Goal: Navigation & Orientation: Find specific page/section

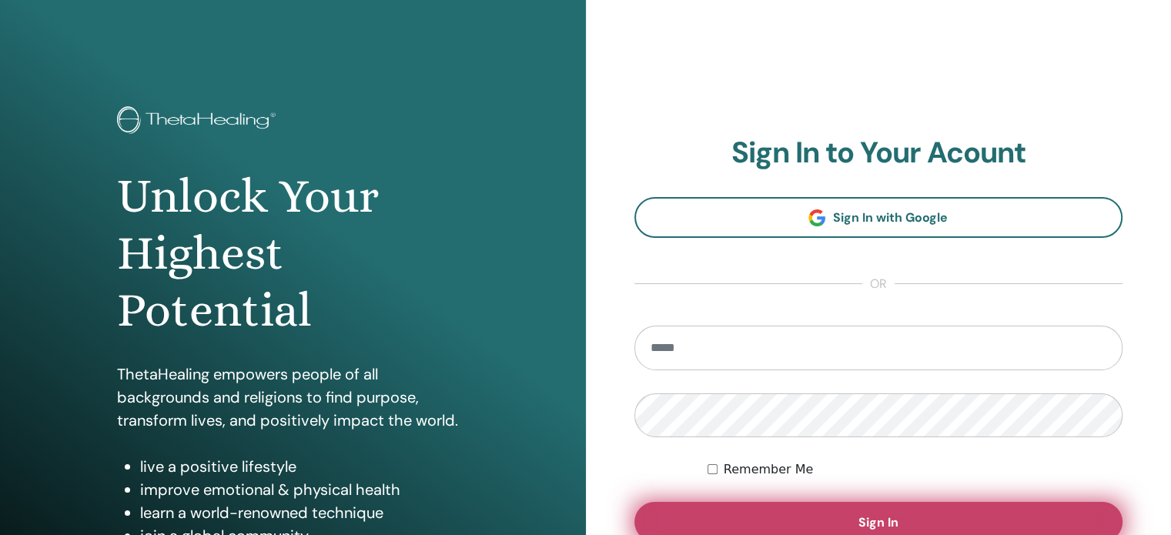
type input "**********"
click at [740, 512] on button "Sign In" at bounding box center [878, 522] width 489 height 40
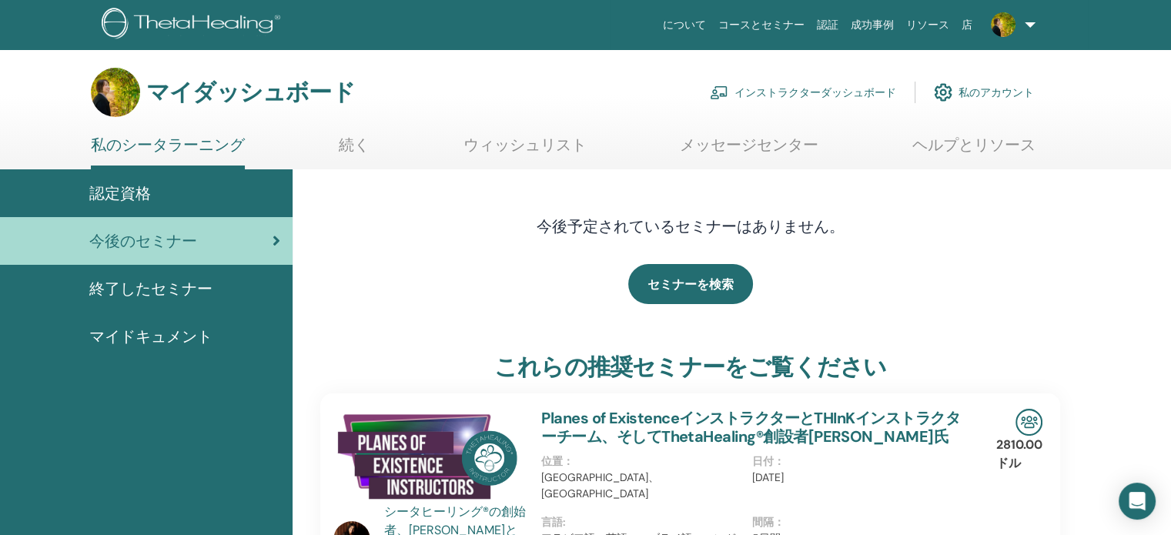
click at [1008, 29] on img at bounding box center [1003, 24] width 25 height 25
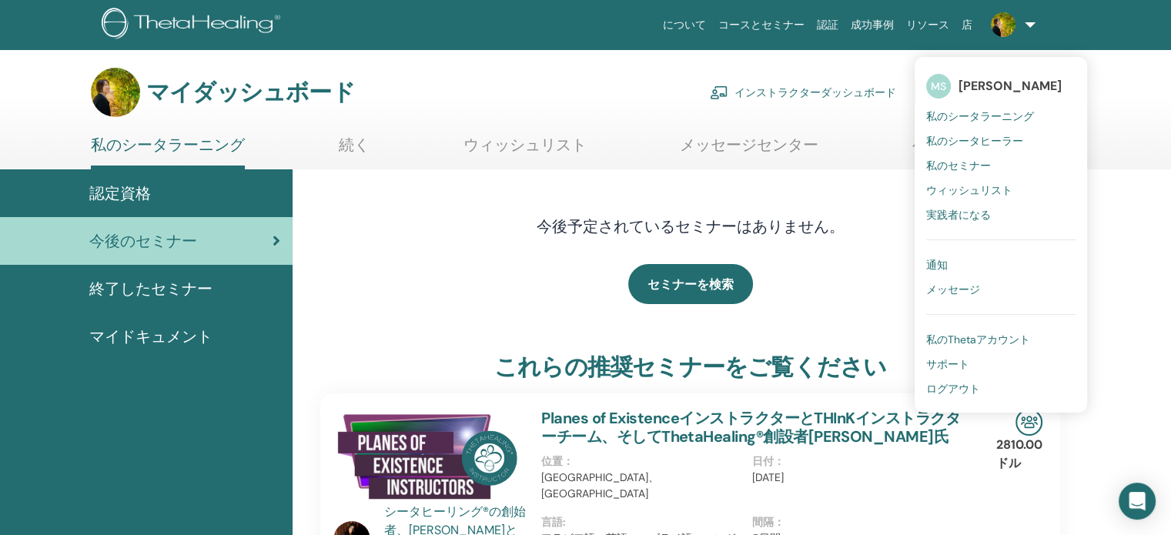
click at [959, 333] on font "私のThetaアカウント" at bounding box center [978, 340] width 104 height 14
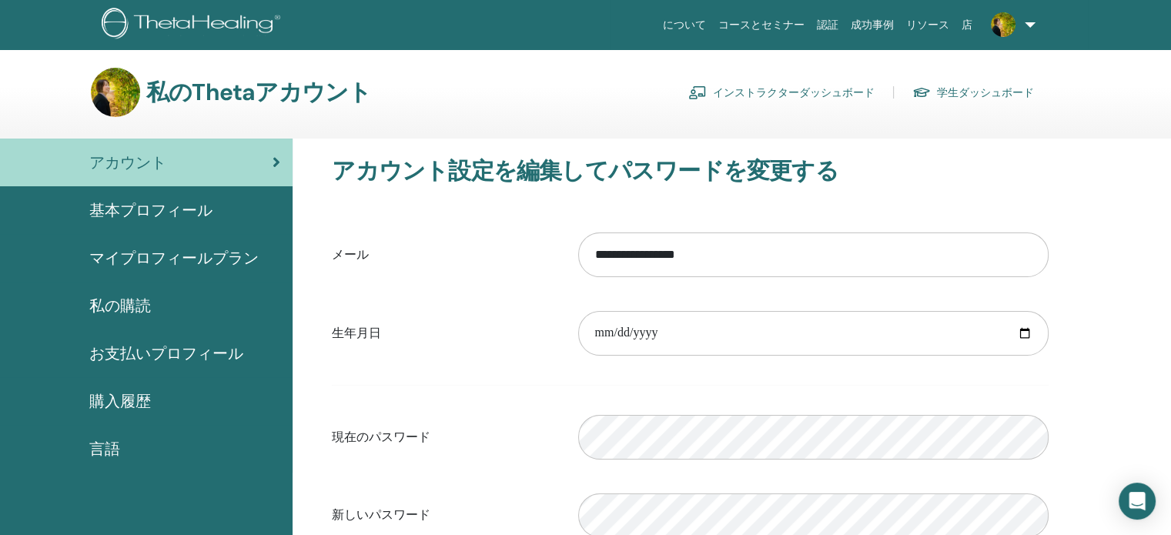
click at [199, 224] on link "基本プロフィール" at bounding box center [146, 210] width 293 height 48
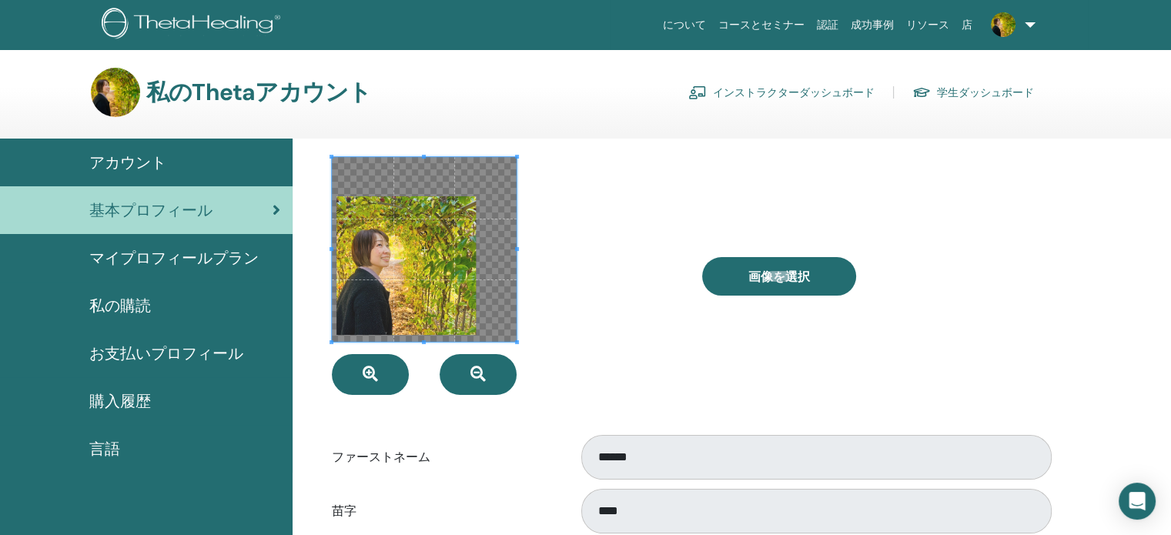
click at [228, 266] on font "マイプロフィールプラン" at bounding box center [173, 258] width 169 height 20
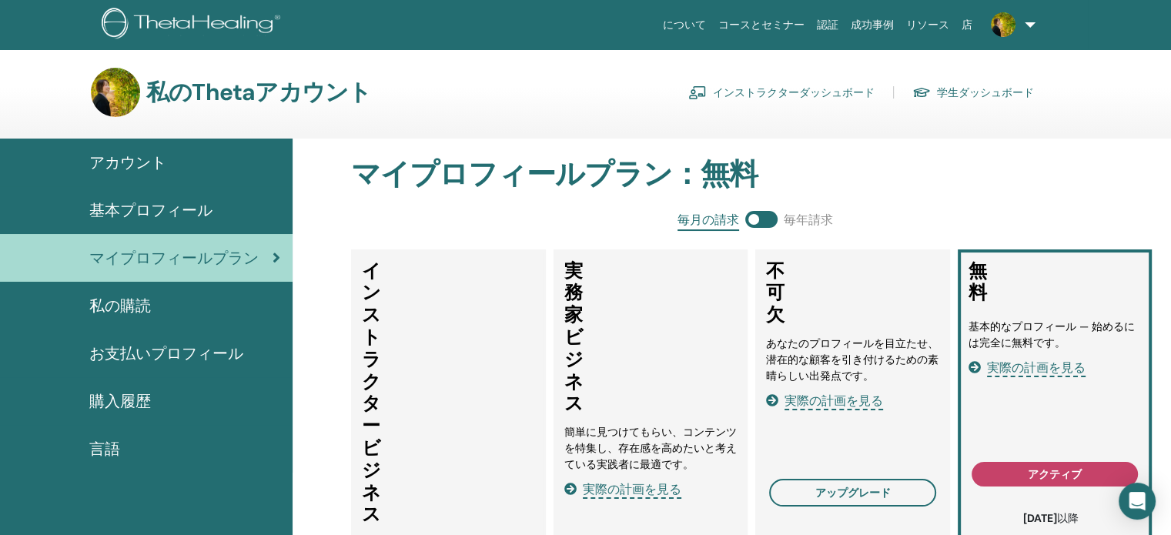
scroll to position [188, 0]
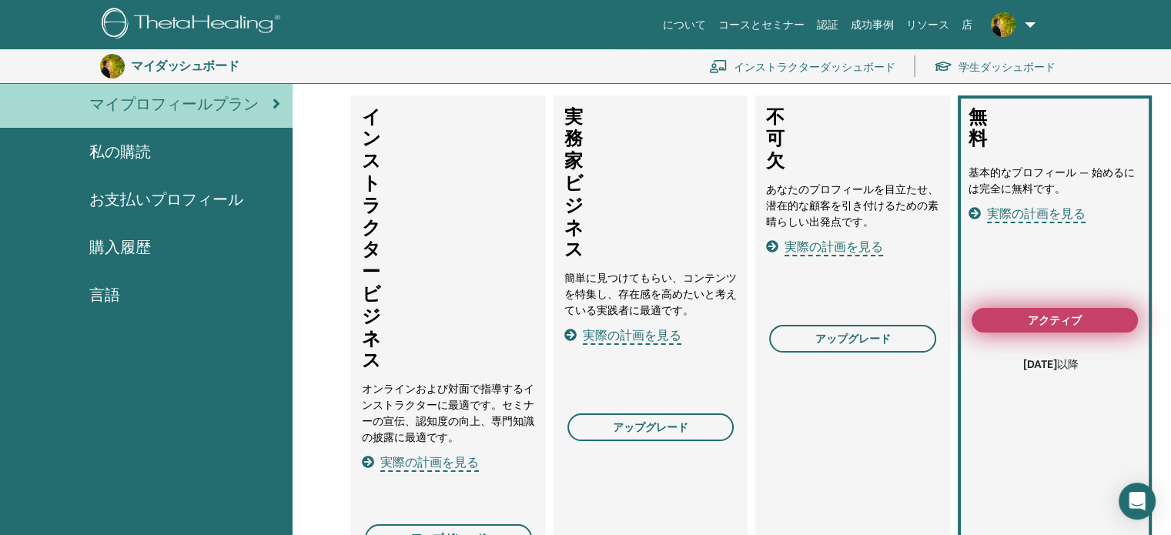
click at [1069, 324] on font "アクティブ" at bounding box center [1055, 320] width 54 height 14
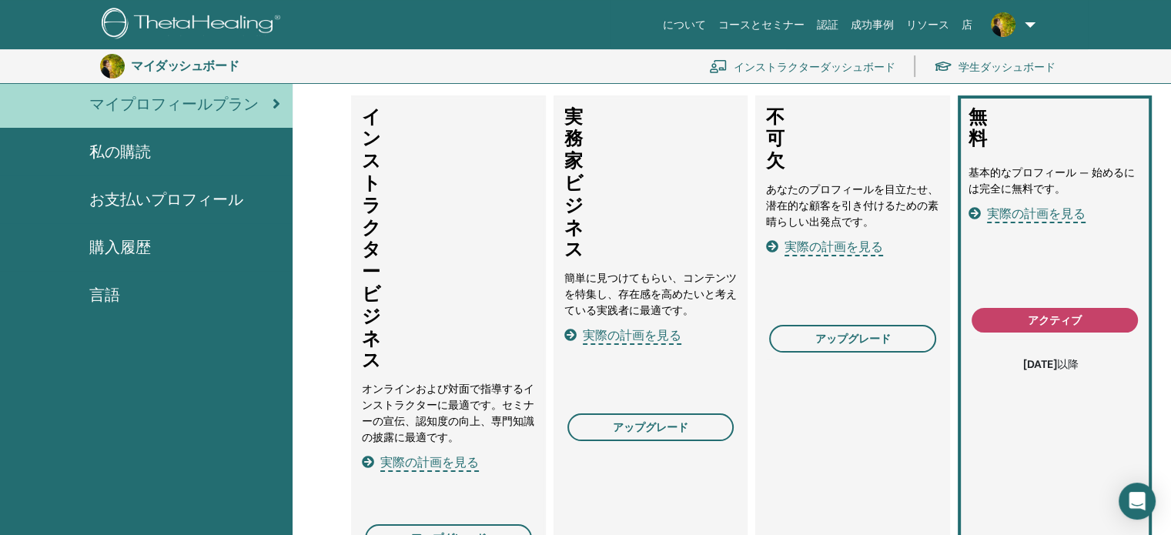
scroll to position [0, 0]
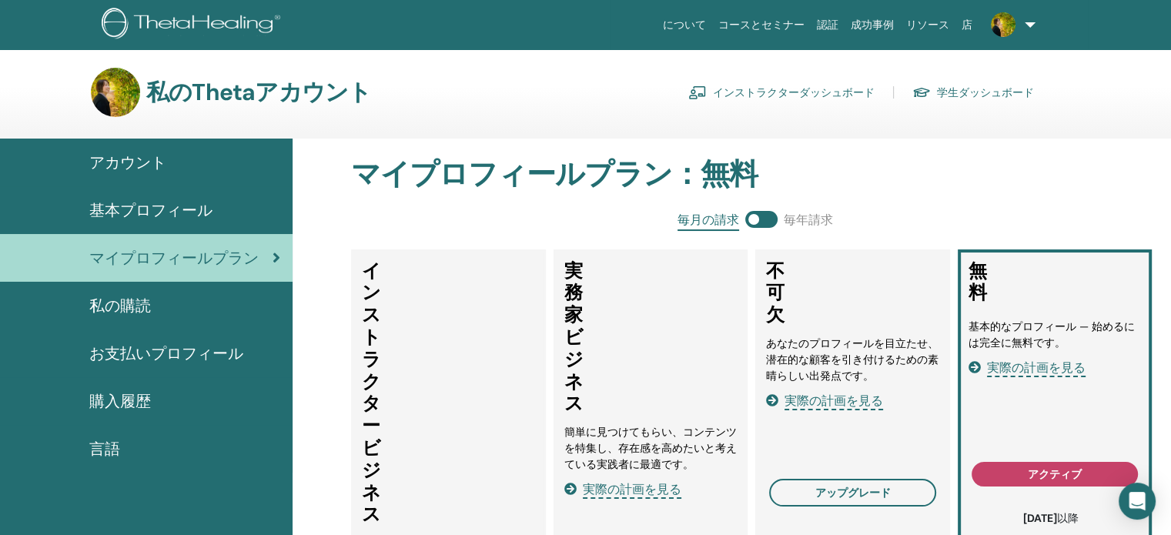
click at [821, 93] on font "インストラクターダッシュボード" at bounding box center [794, 93] width 162 height 14
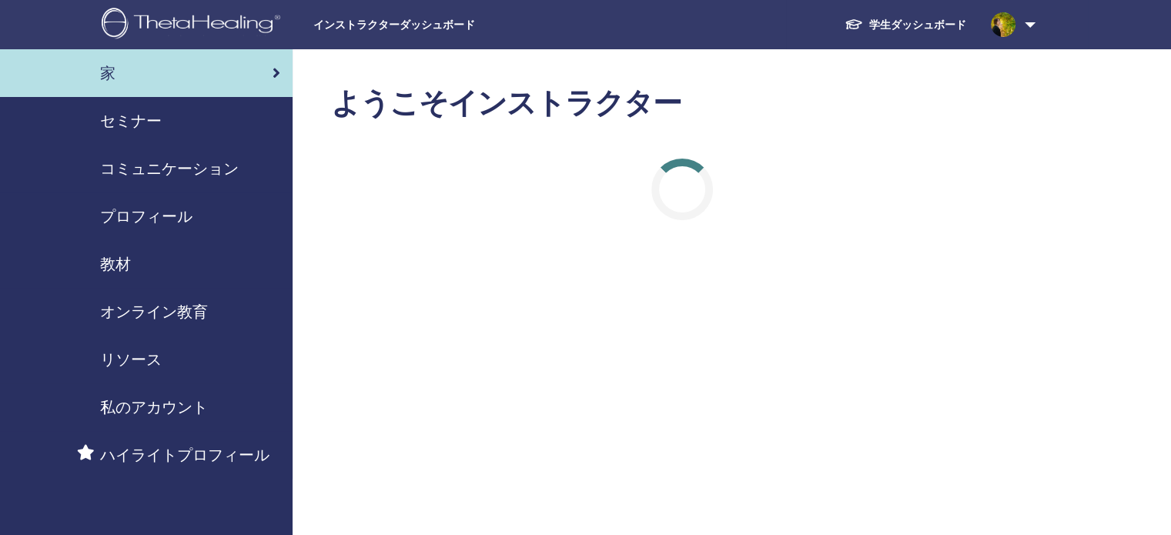
click at [228, 25] on img at bounding box center [194, 25] width 184 height 35
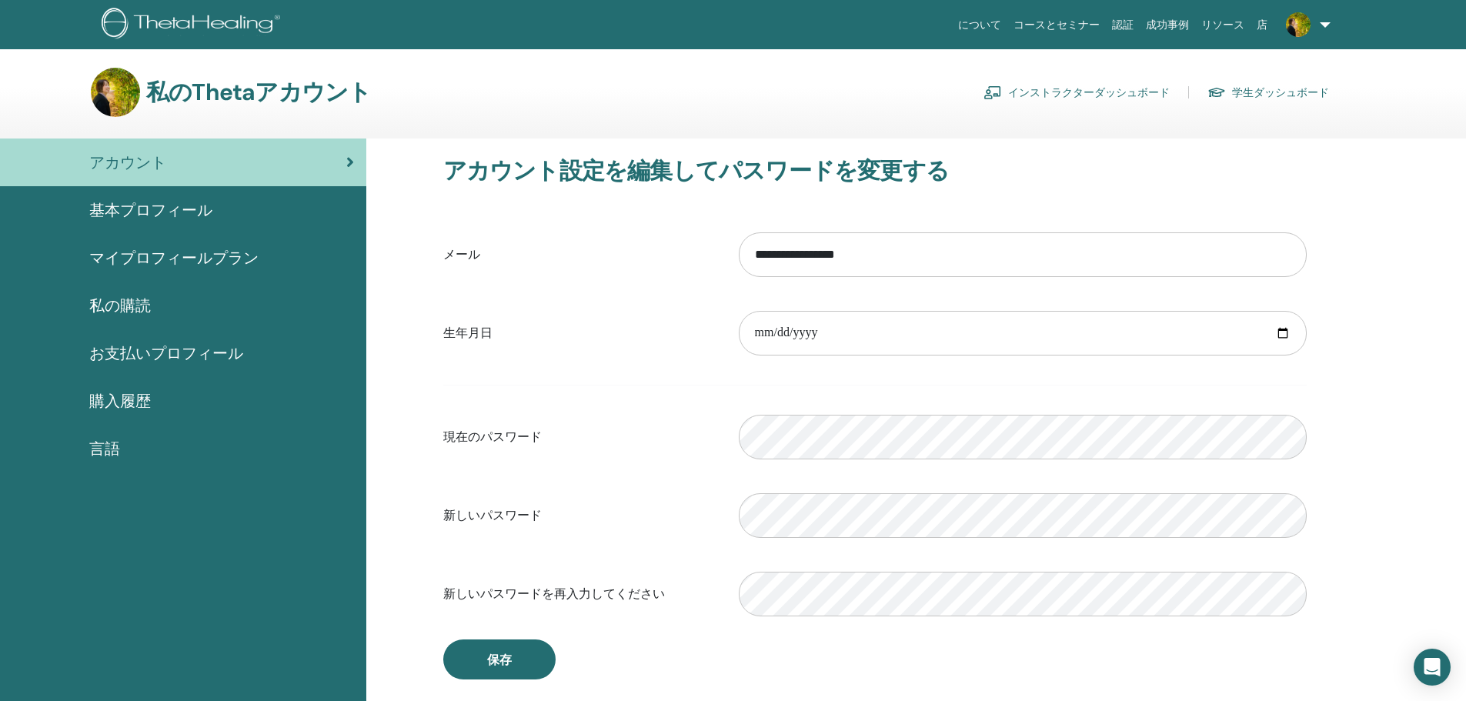
drag, startPoint x: 266, startPoint y: 427, endPoint x: 170, endPoint y: 523, distance: 135.0
click at [170, 523] on div "アカウント 基本プロフィール マイプロフィールプラン 私の購読 お支払いプロフィール 購入履歴" at bounding box center [183, 503] width 366 height 729
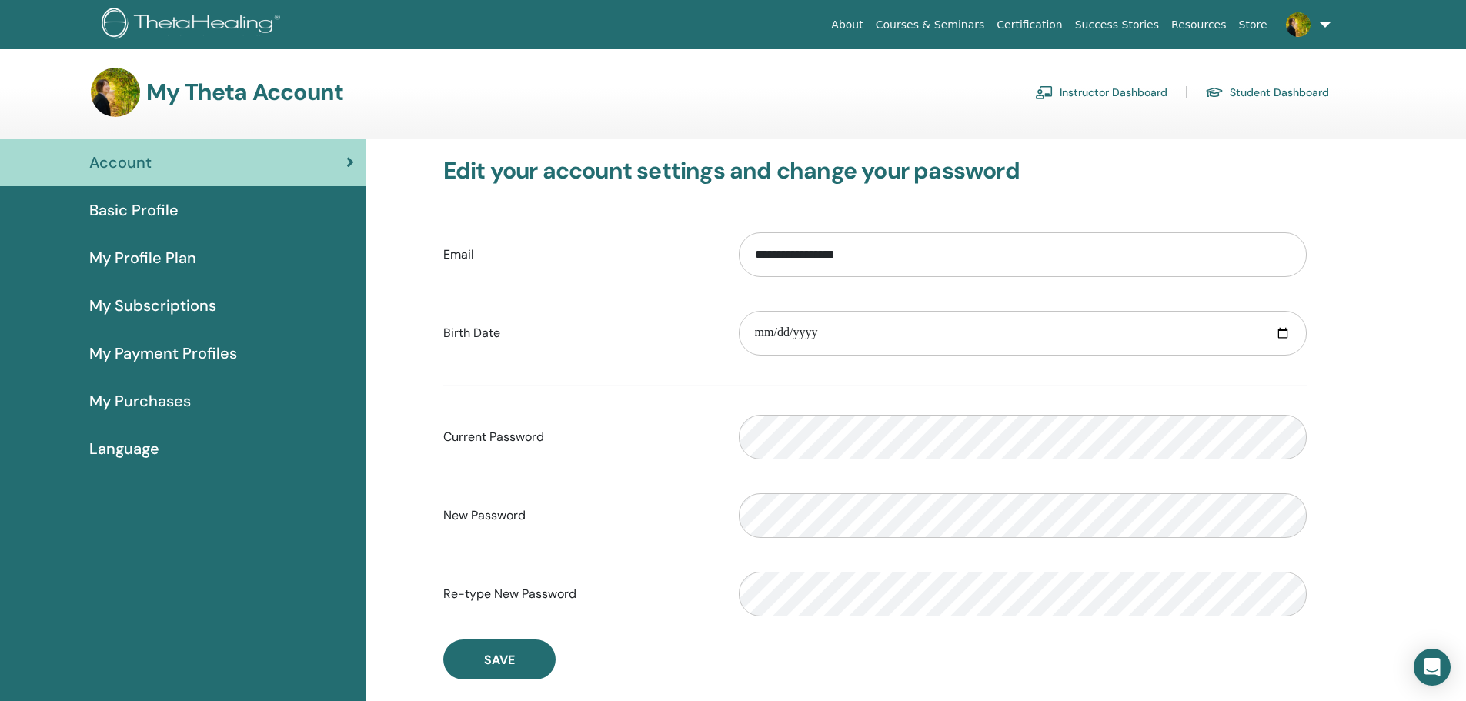
click at [183, 149] on link "Account" at bounding box center [183, 163] width 366 height 48
click at [279, 524] on div "Account Basic Profile My Profile Plan My Subscriptions My Payment Profiles My P…" at bounding box center [183, 503] width 366 height 729
drag, startPoint x: 152, startPoint y: 479, endPoint x: 239, endPoint y: 586, distance: 137.9
click at [239, 587] on div "Account Basic Profile My Profile Plan My Subscriptions My Payment Profiles My P…" at bounding box center [183, 503] width 366 height 729
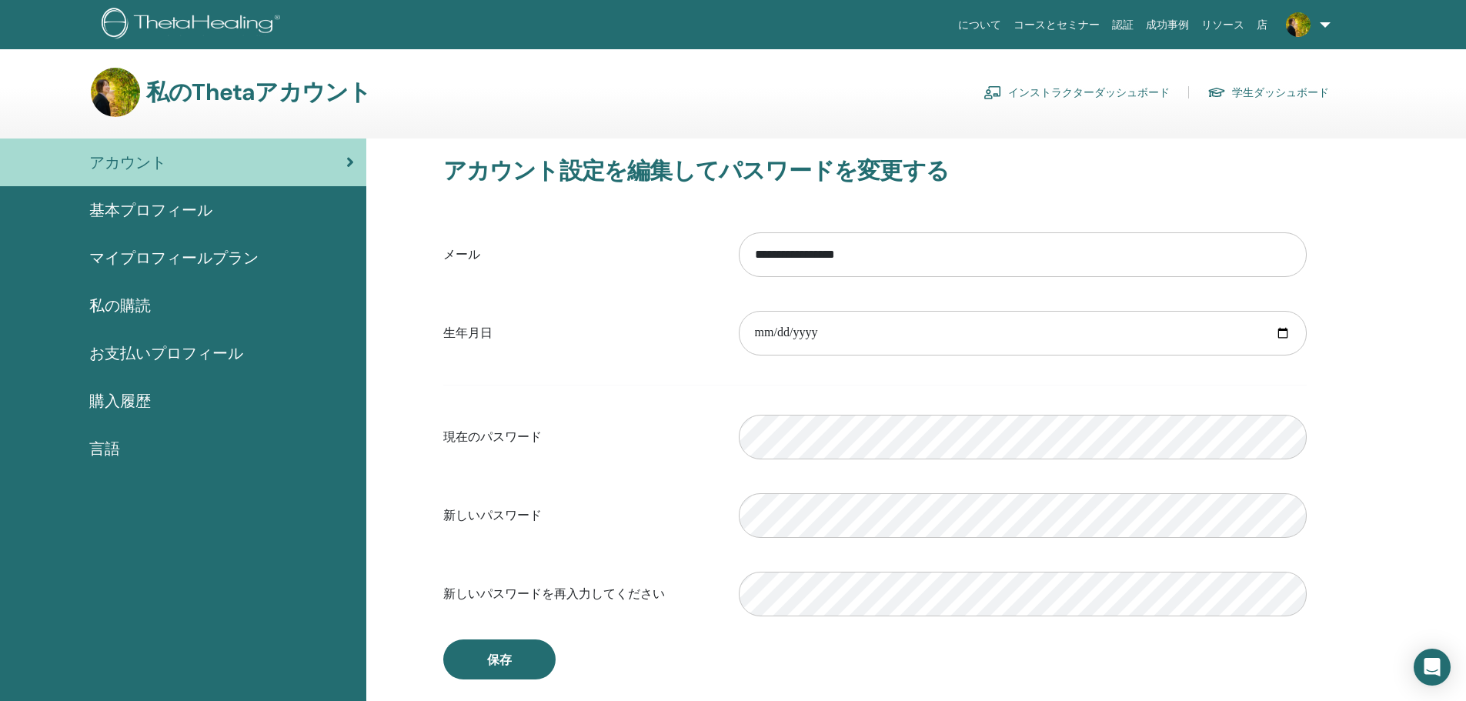
click at [167, 263] on font "マイプロフィールプラン" at bounding box center [173, 258] width 169 height 20
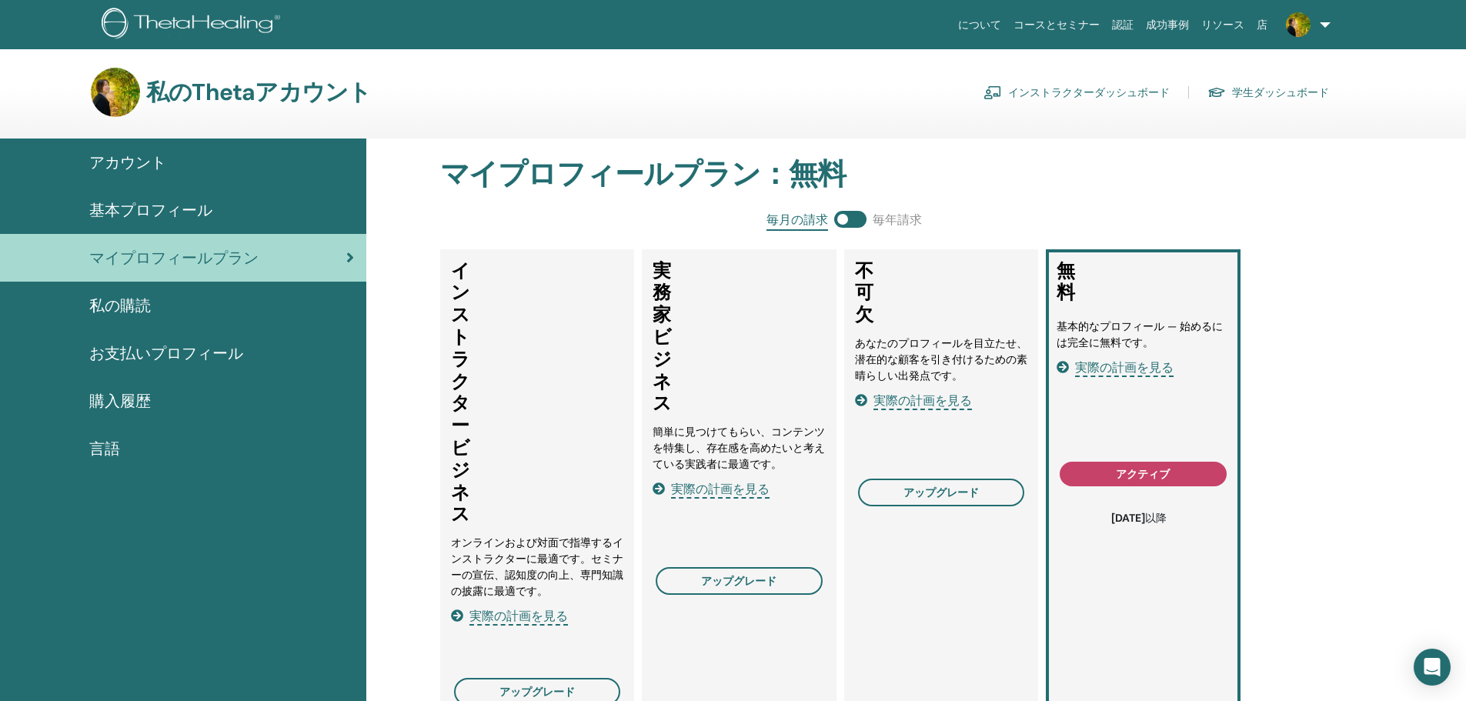
click at [506, 617] on font "実際の計画を見る" at bounding box center [519, 616] width 99 height 16
click at [227, 305] on div "私の購読" at bounding box center [183, 305] width 342 height 23
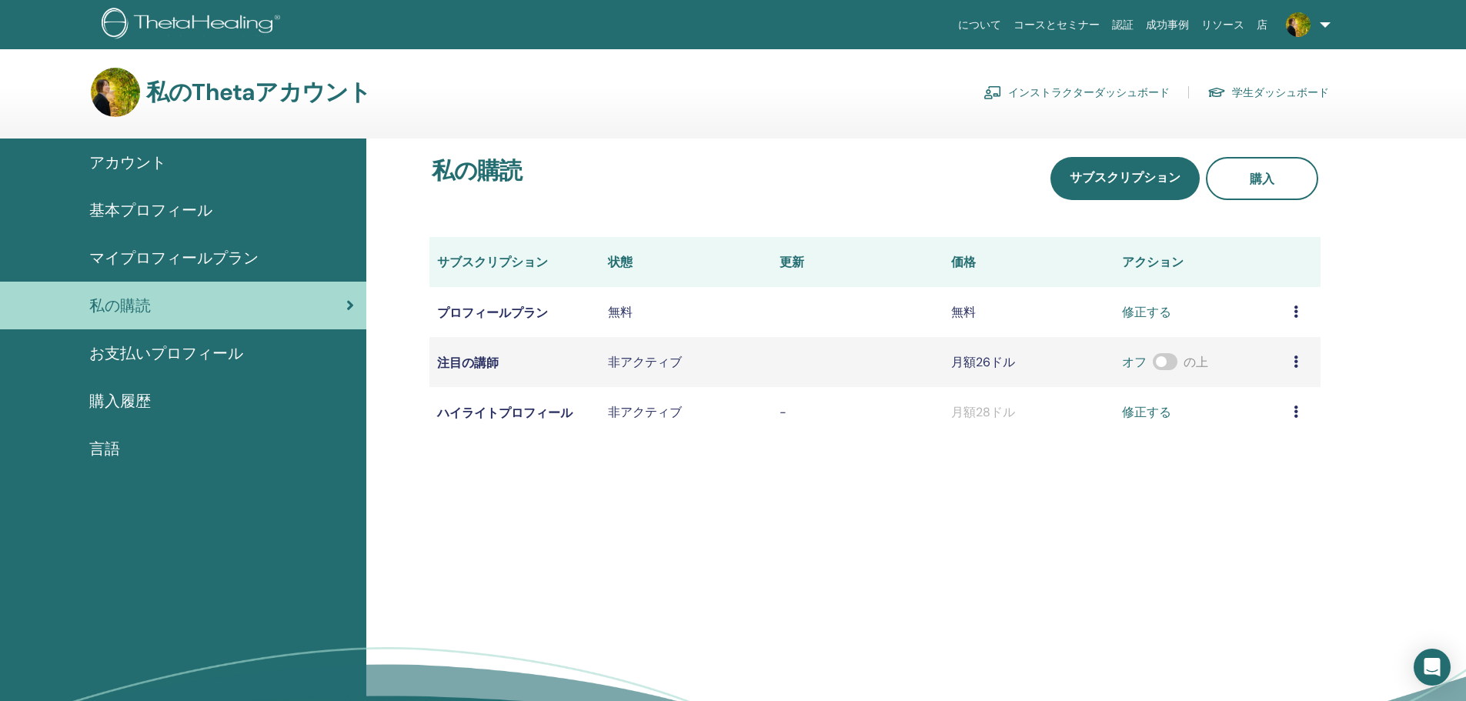
click at [138, 357] on font "お支払いプロフィール" at bounding box center [166, 353] width 154 height 20
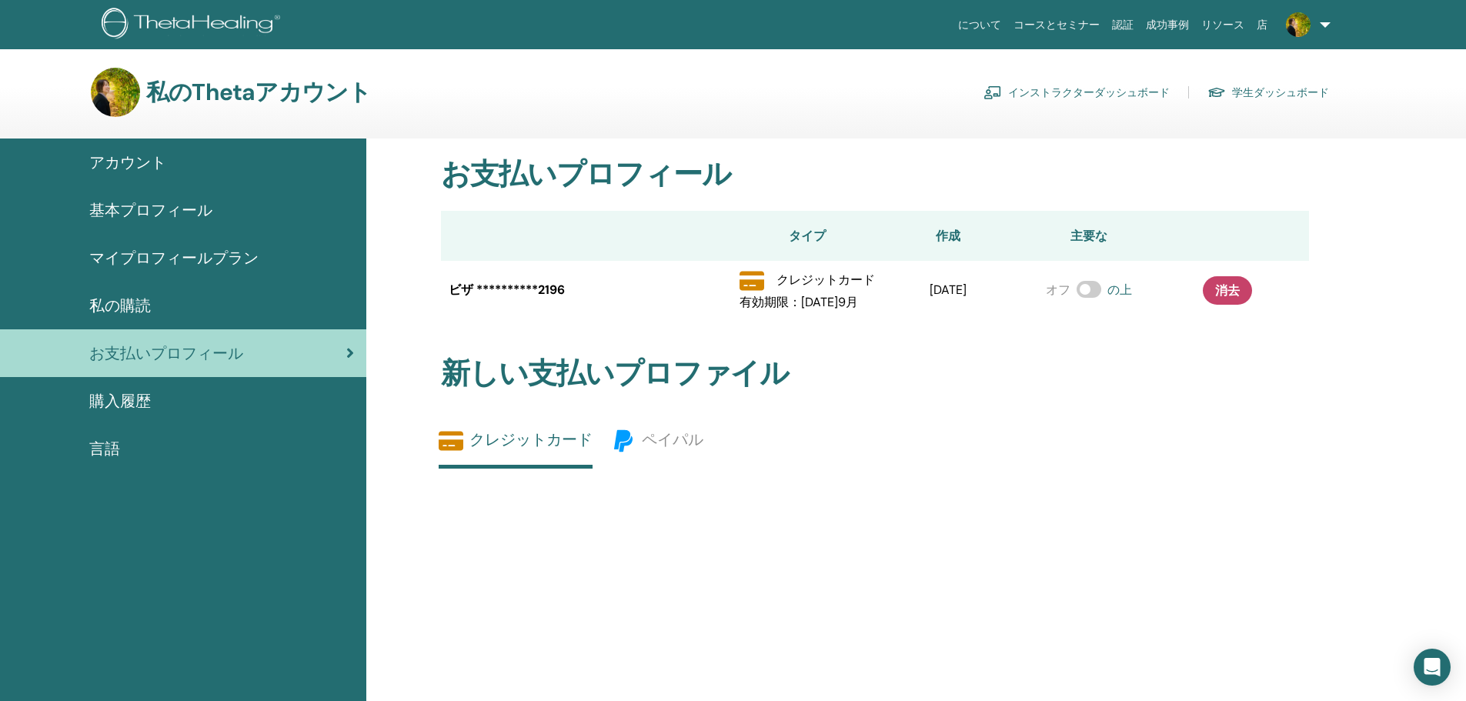
click at [245, 399] on div "購入履歴" at bounding box center [183, 400] width 342 height 23
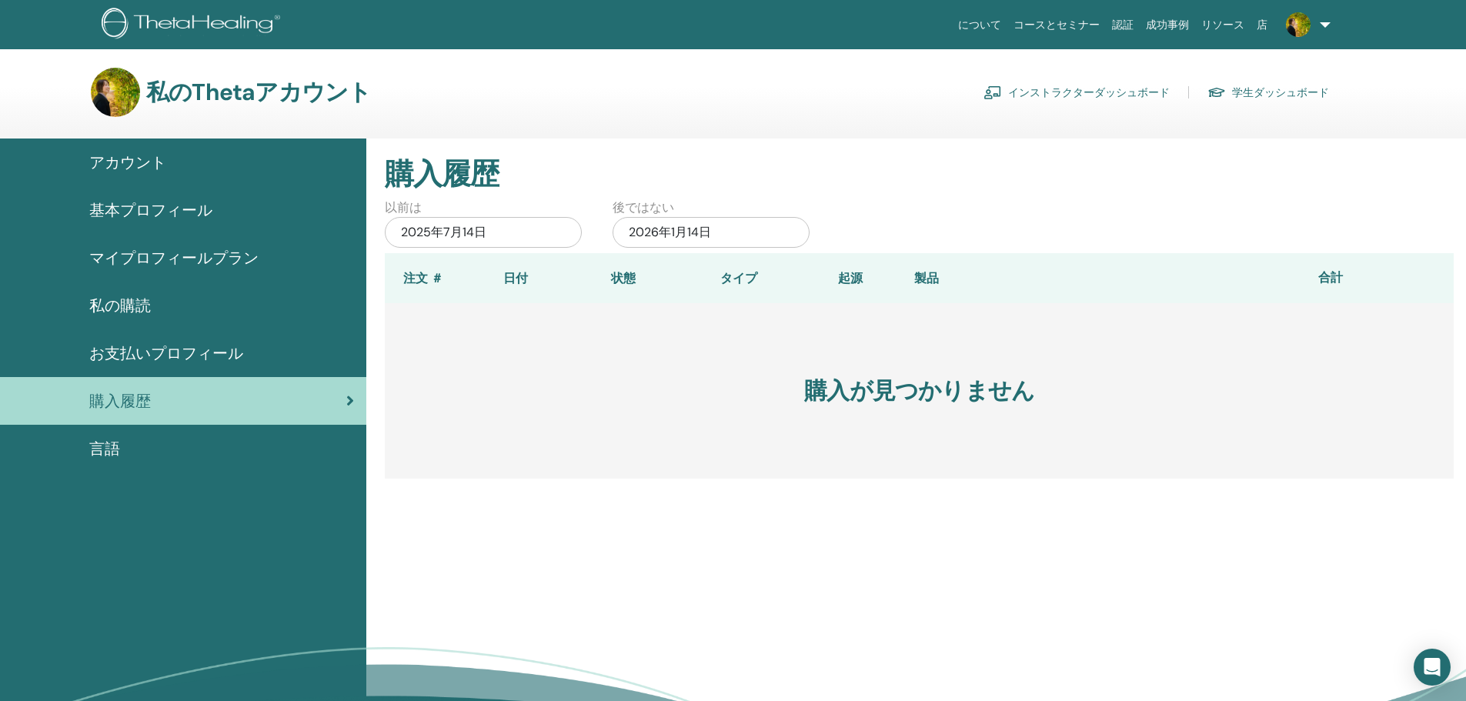
click at [263, 428] on link "言語" at bounding box center [183, 449] width 366 height 48
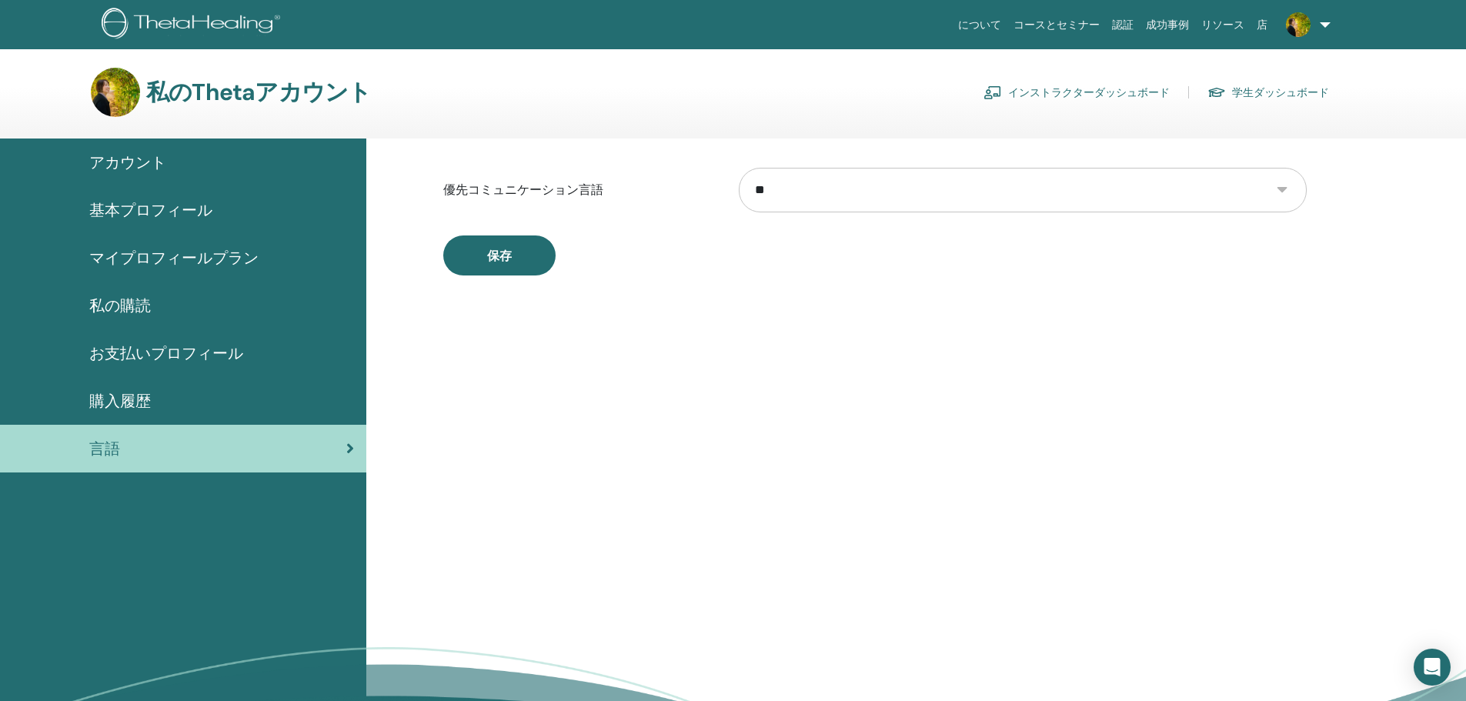
click at [165, 156] on font "アカウント" at bounding box center [127, 162] width 77 height 20
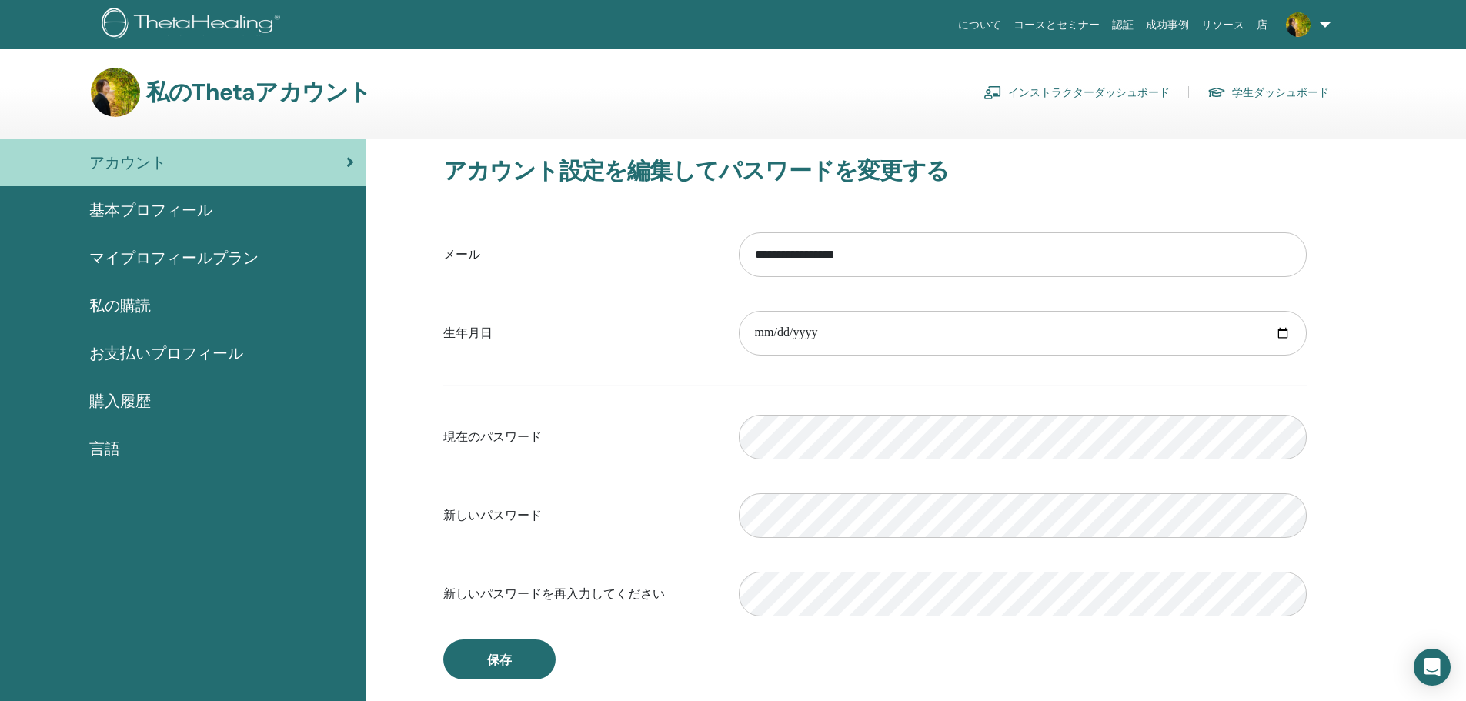
click at [1316, 86] on font "学生ダッシュボード" at bounding box center [1280, 93] width 97 height 14
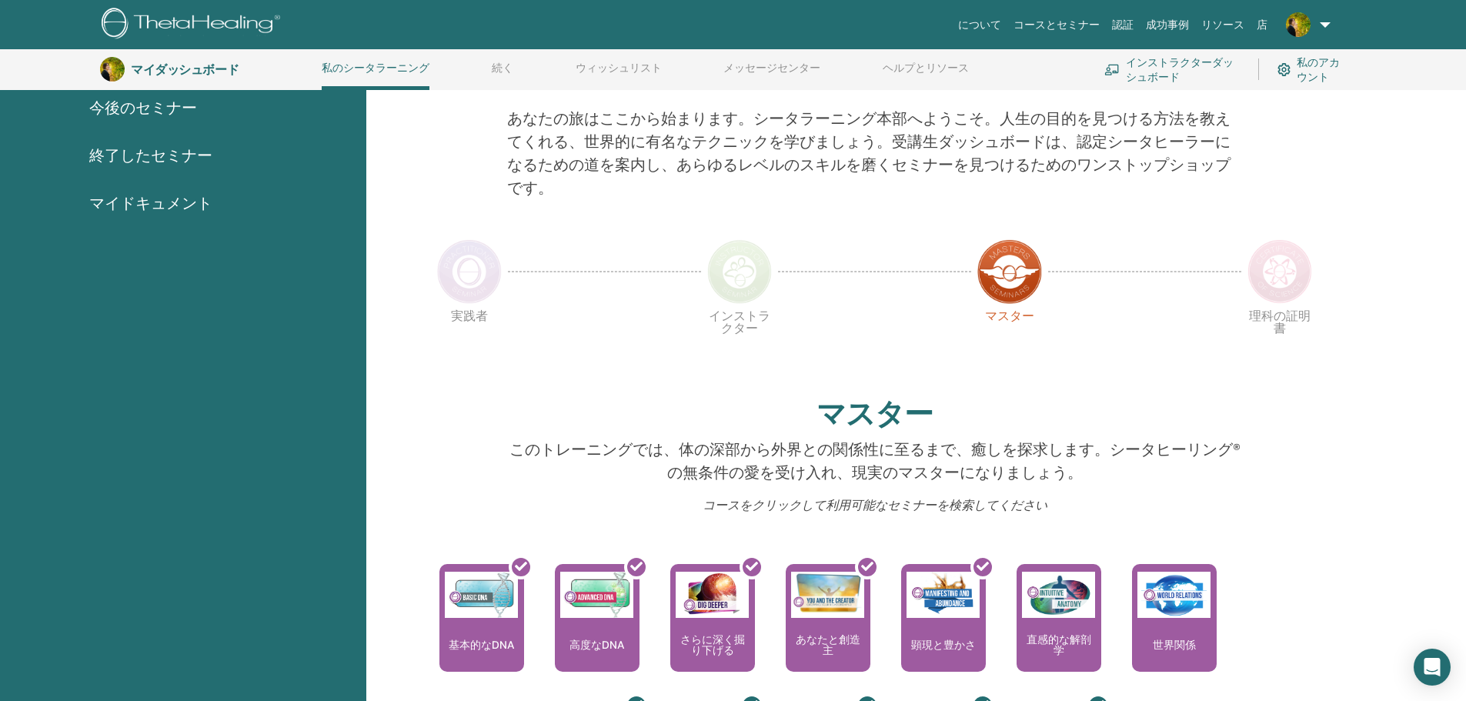
scroll to position [56, 0]
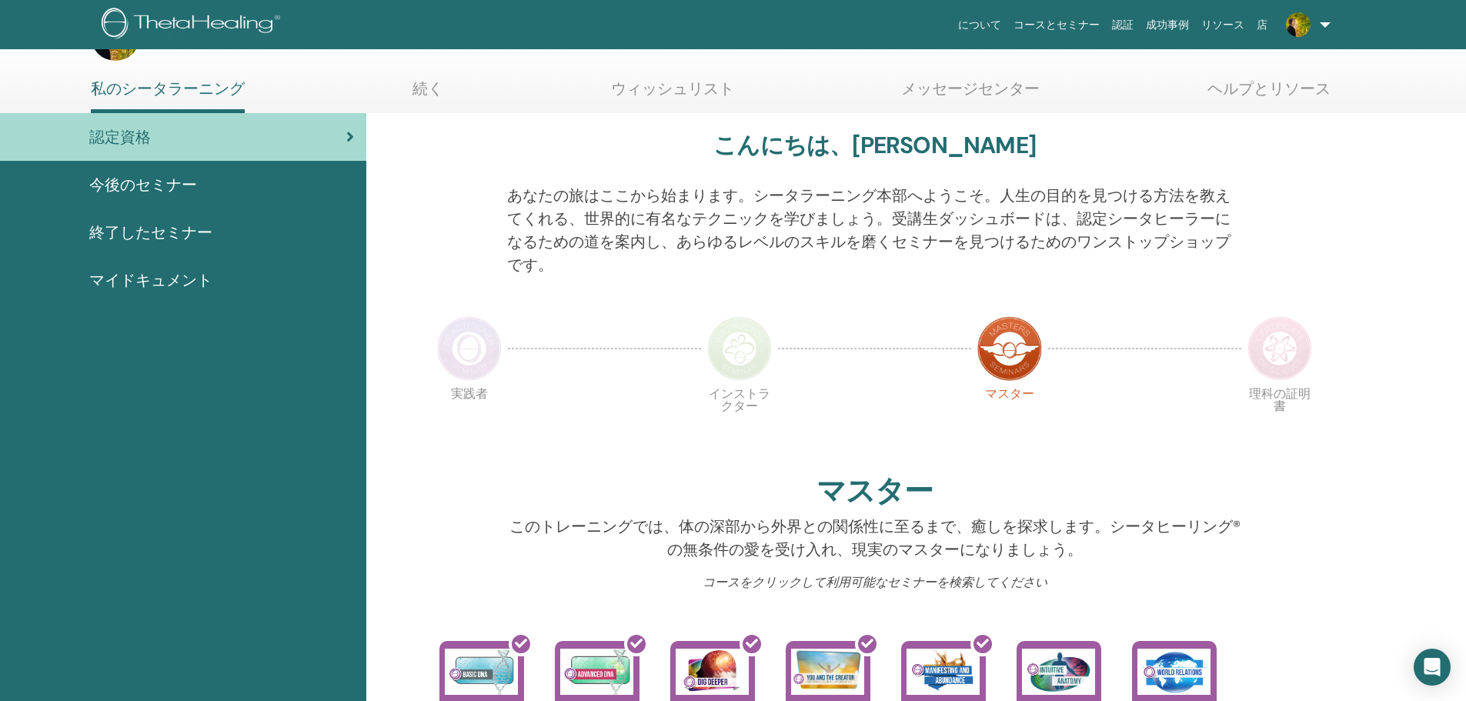
click at [202, 180] on div "今後のセミナー" at bounding box center [183, 184] width 342 height 23
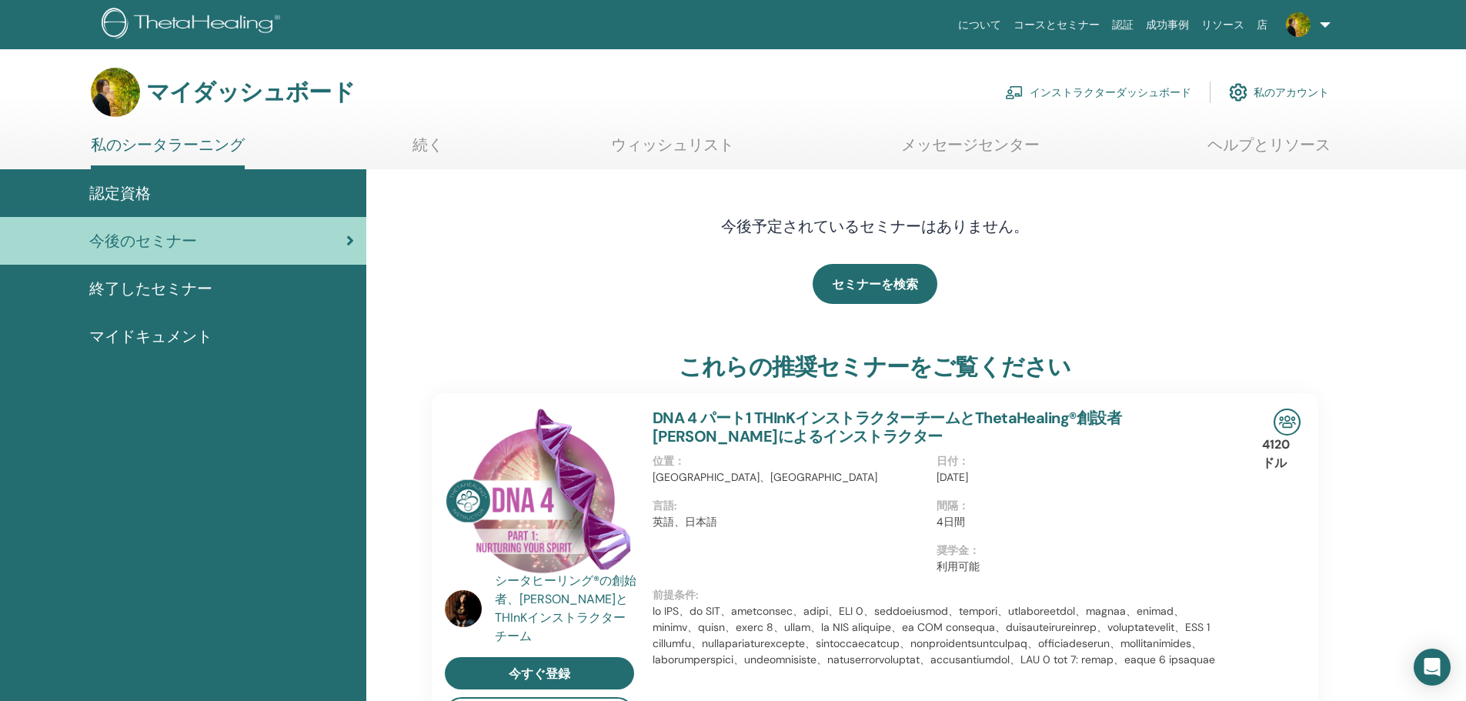
click at [185, 297] on font "終了したセミナー" at bounding box center [150, 289] width 123 height 20
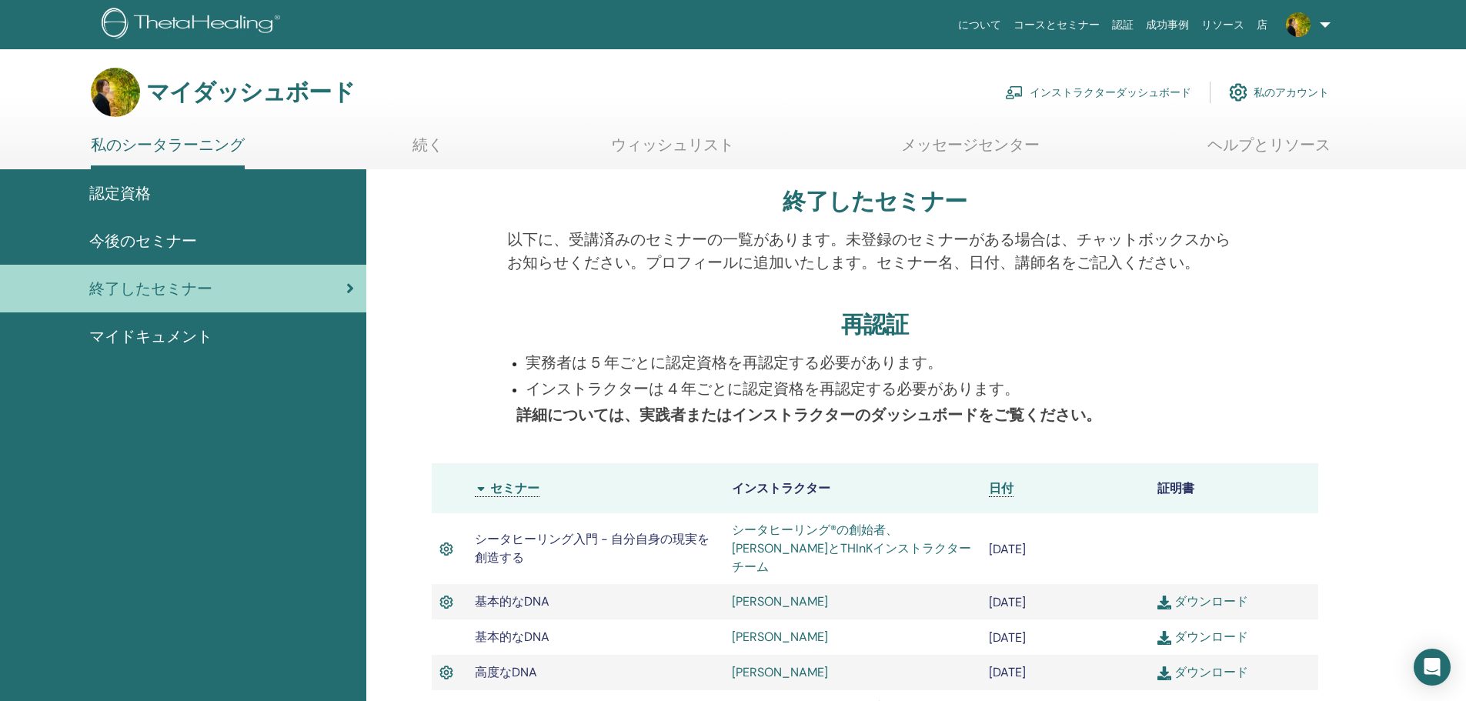
click at [107, 331] on font "マイドキュメント" at bounding box center [150, 336] width 123 height 20
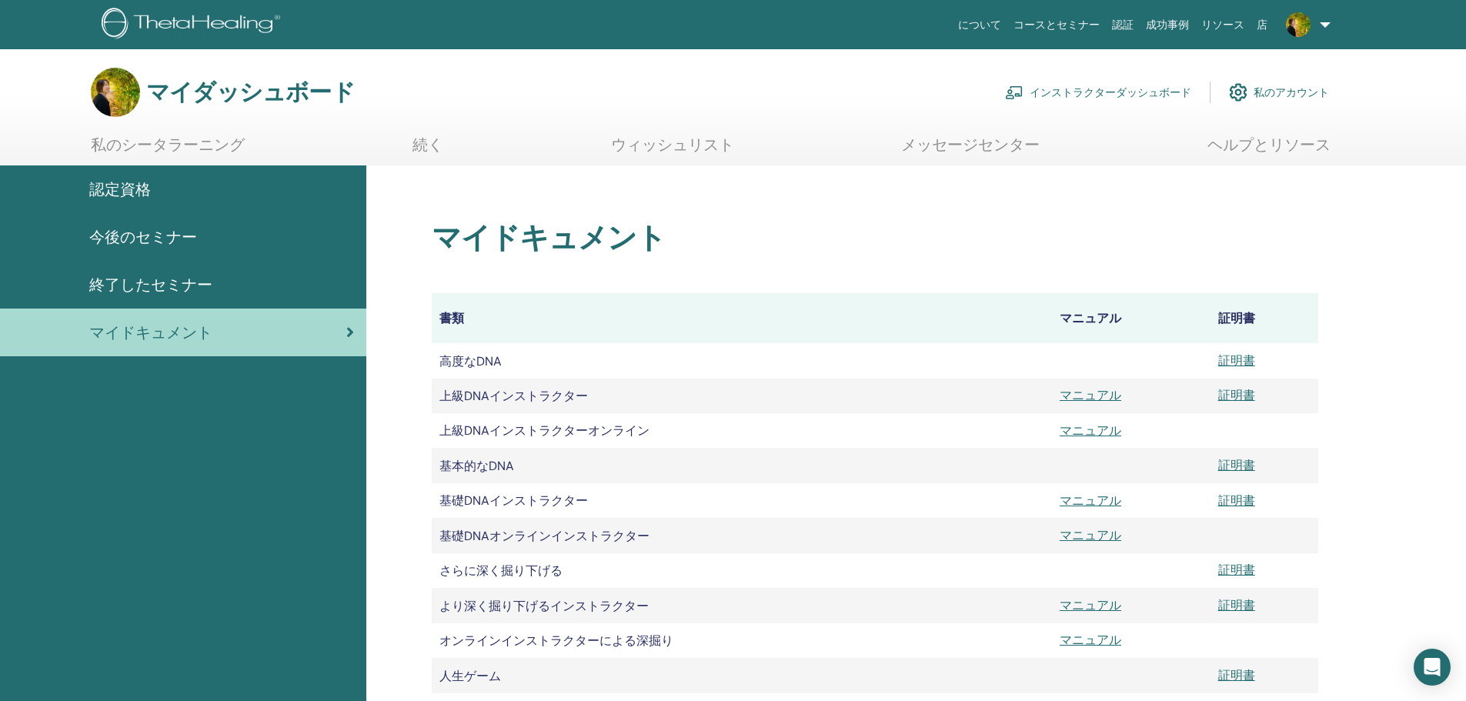
click at [154, 240] on font "今後のセミナー" at bounding box center [143, 237] width 108 height 20
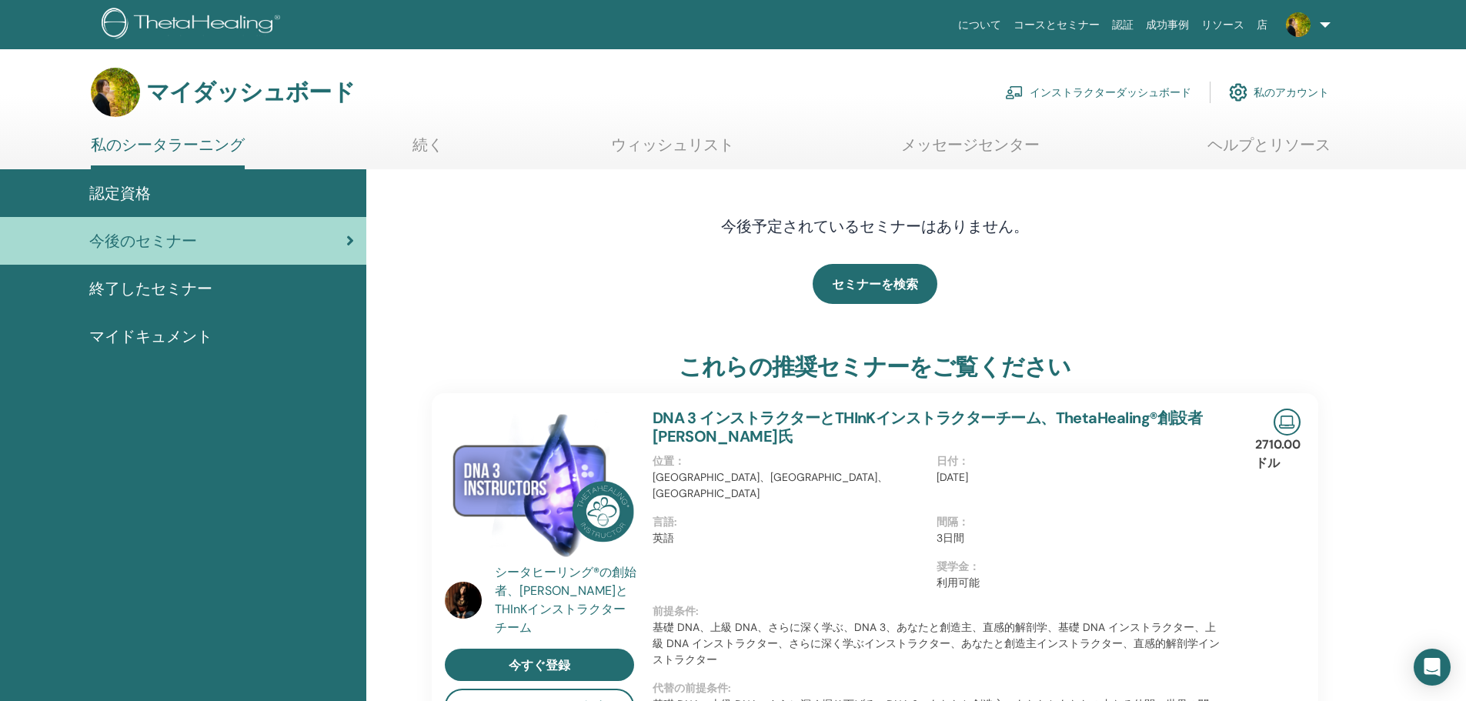
click at [159, 194] on div "認定資格" at bounding box center [183, 193] width 342 height 23
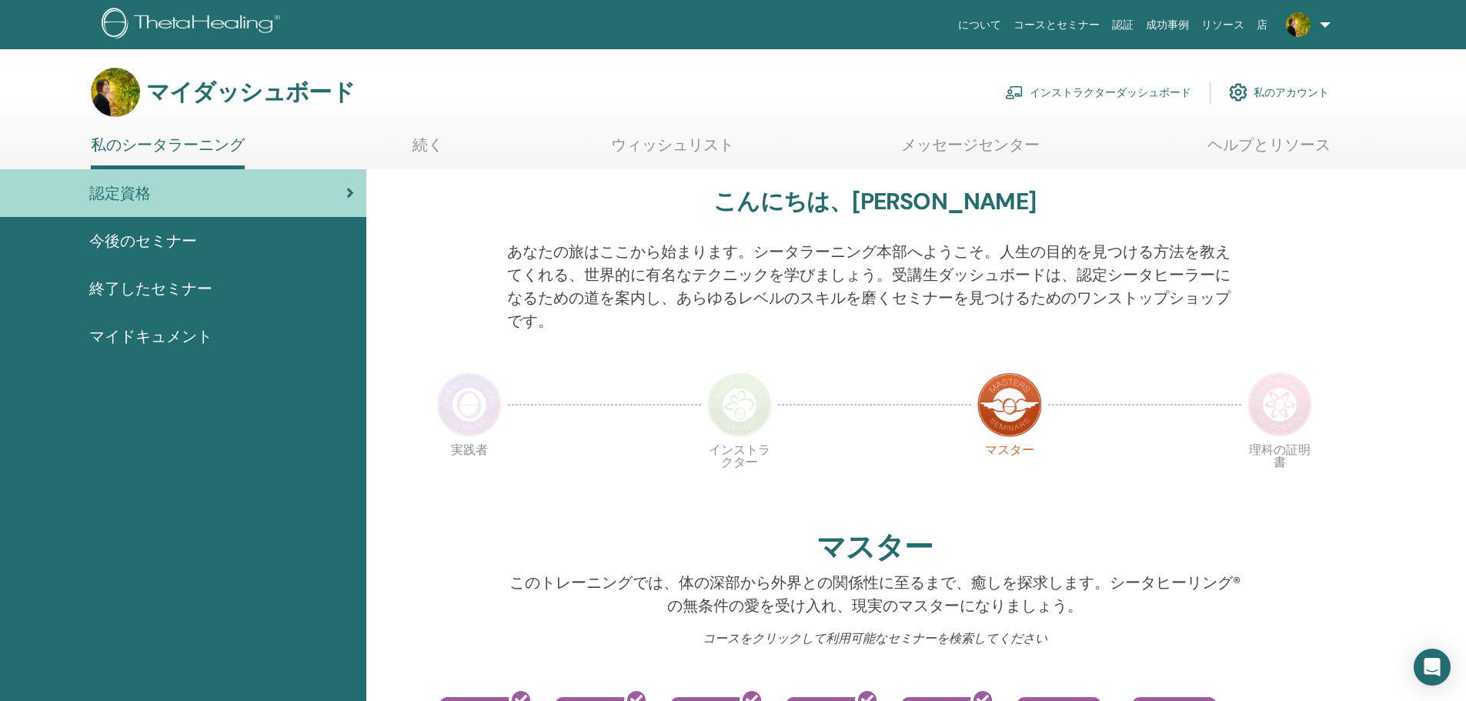
click at [1282, 18] on span at bounding box center [1298, 24] width 37 height 12
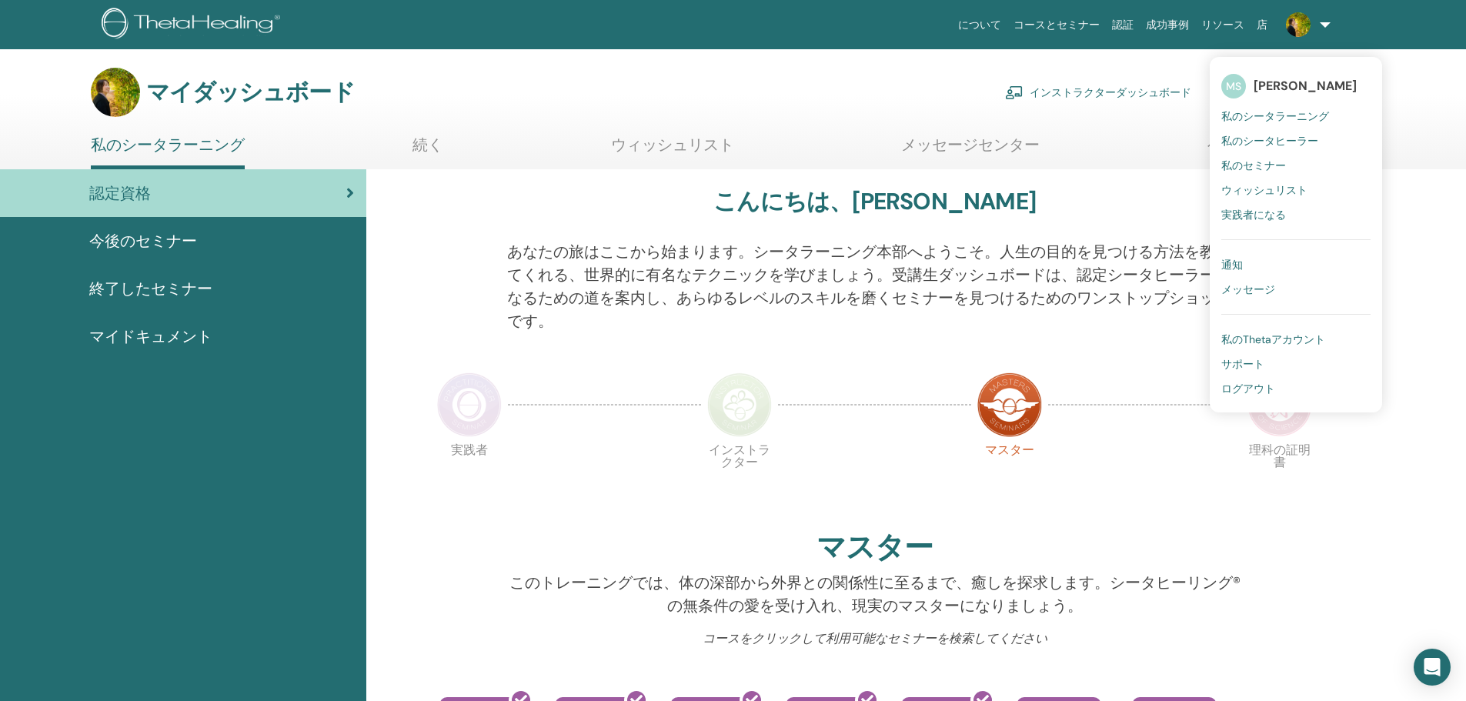
click at [1242, 172] on font "私のセミナー" at bounding box center [1254, 166] width 65 height 14
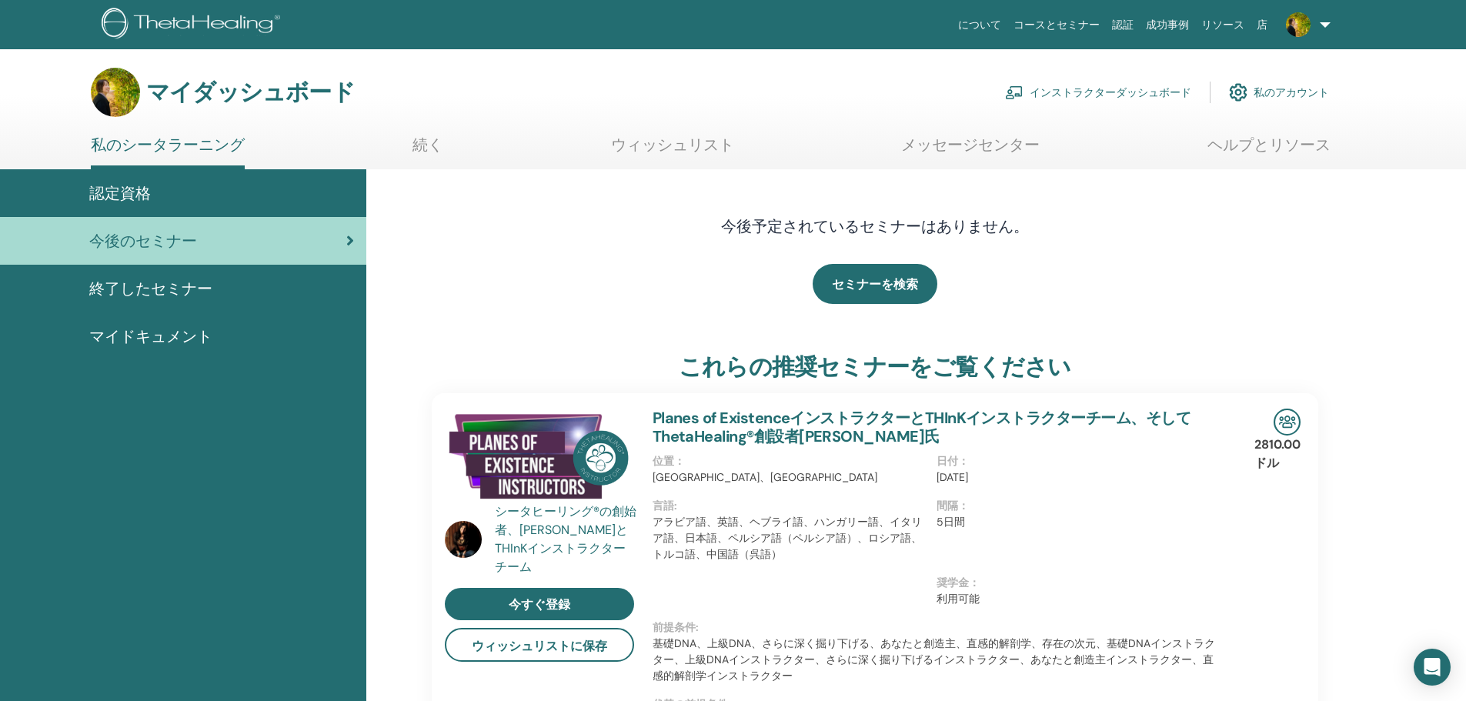
click at [1286, 89] on font "私のアカウント" at bounding box center [1291, 93] width 75 height 14
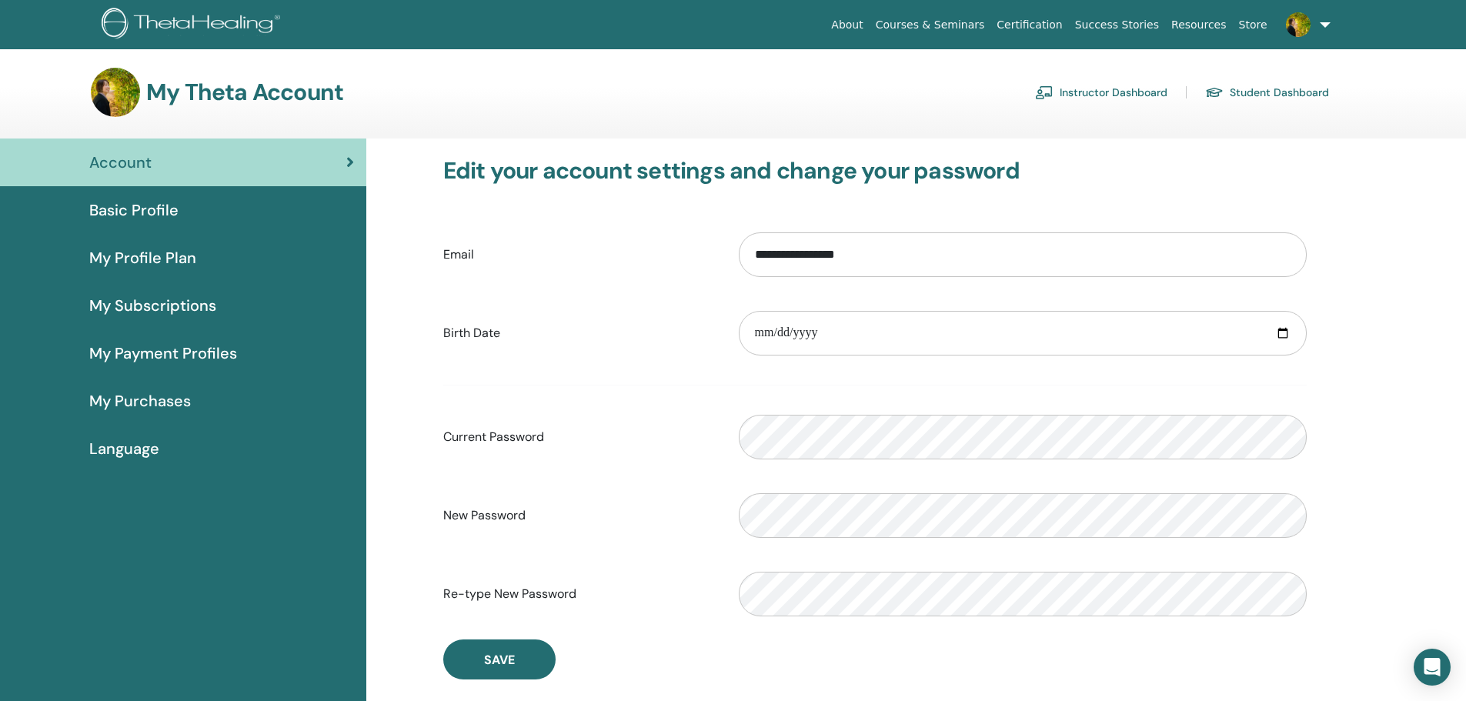
click at [702, 98] on div "My Theta Account Instructor Dashboard Student Dashboard" at bounding box center [710, 92] width 1239 height 49
click at [1068, 23] on link "Certification" at bounding box center [1030, 25] width 78 height 28
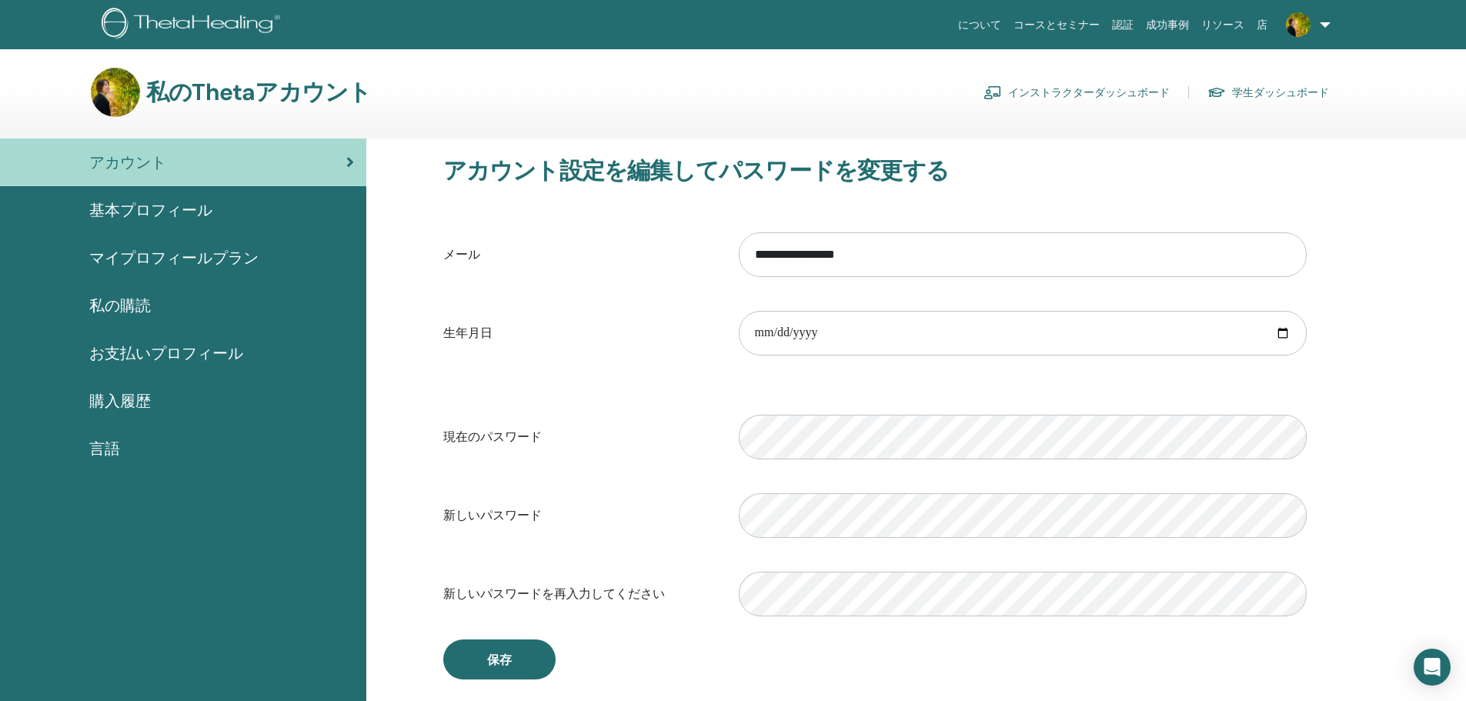
click at [145, 218] on font "基本プロフィール" at bounding box center [150, 210] width 123 height 20
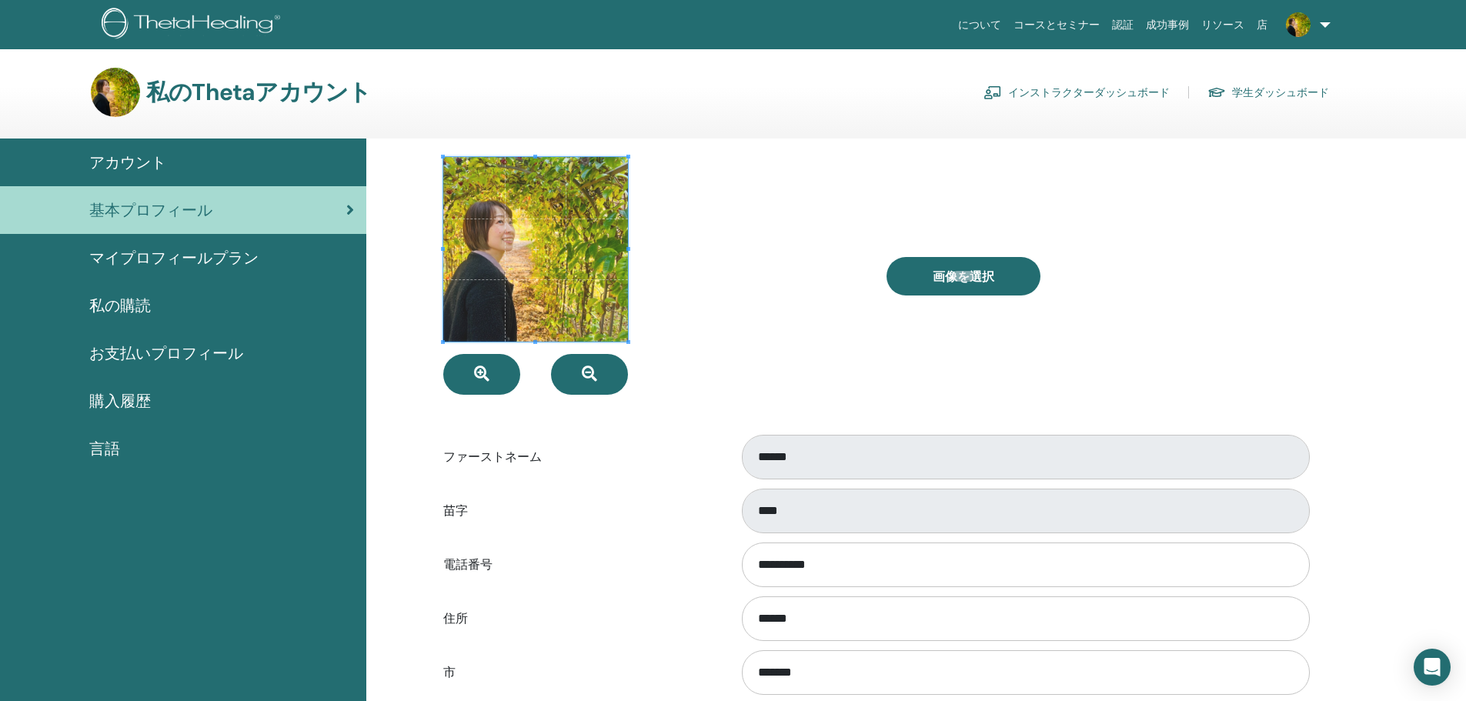
click at [143, 252] on font "マイプロフィールプラン" at bounding box center [173, 258] width 169 height 20
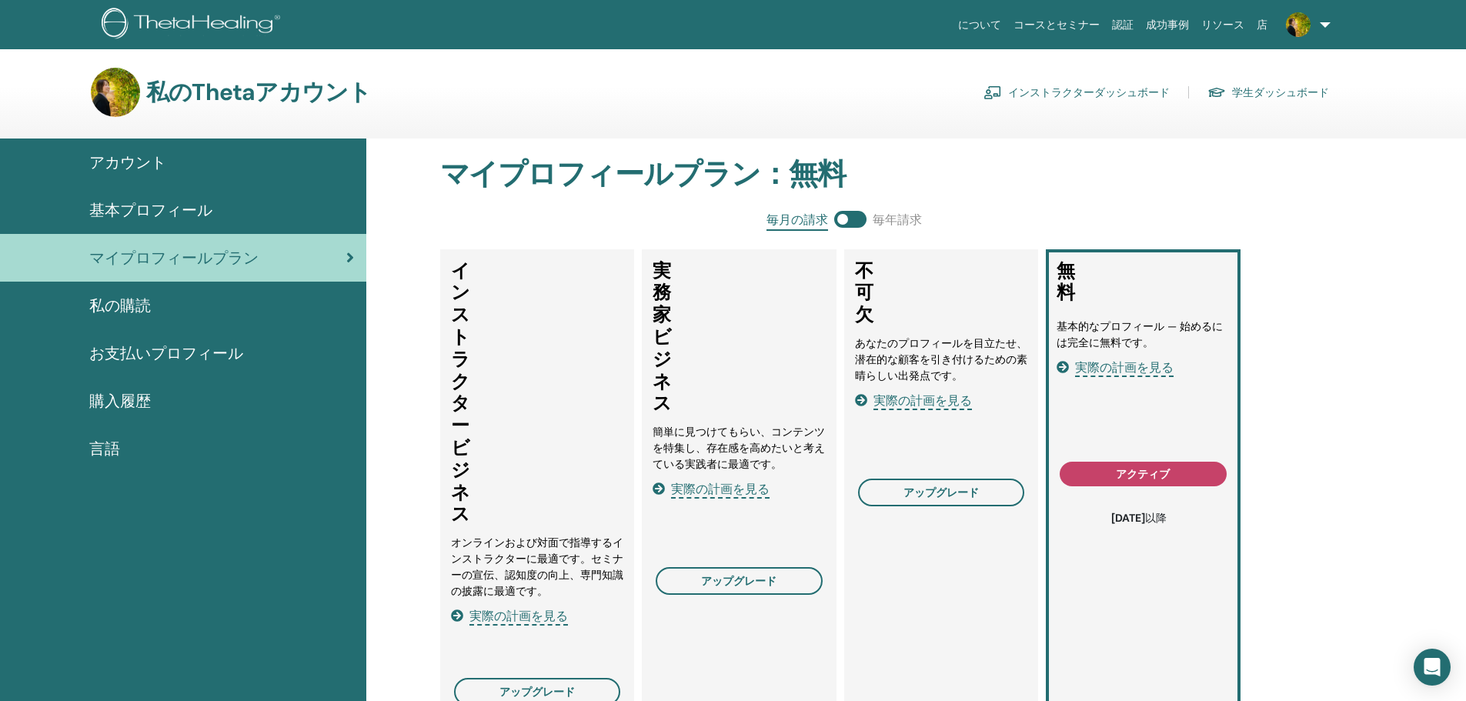
click at [192, 313] on div "私の購読" at bounding box center [183, 305] width 342 height 23
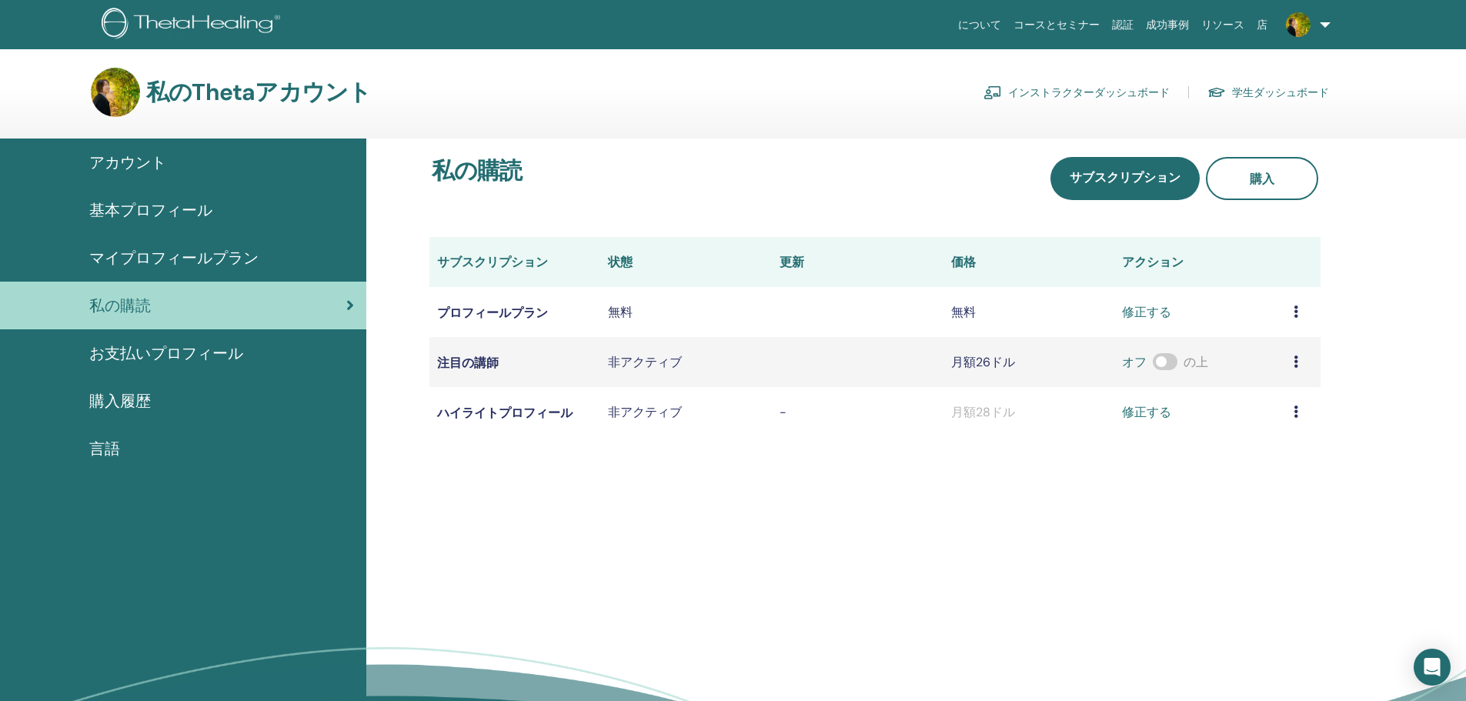
click at [183, 359] on font "お支払いプロフィール" at bounding box center [166, 353] width 154 height 20
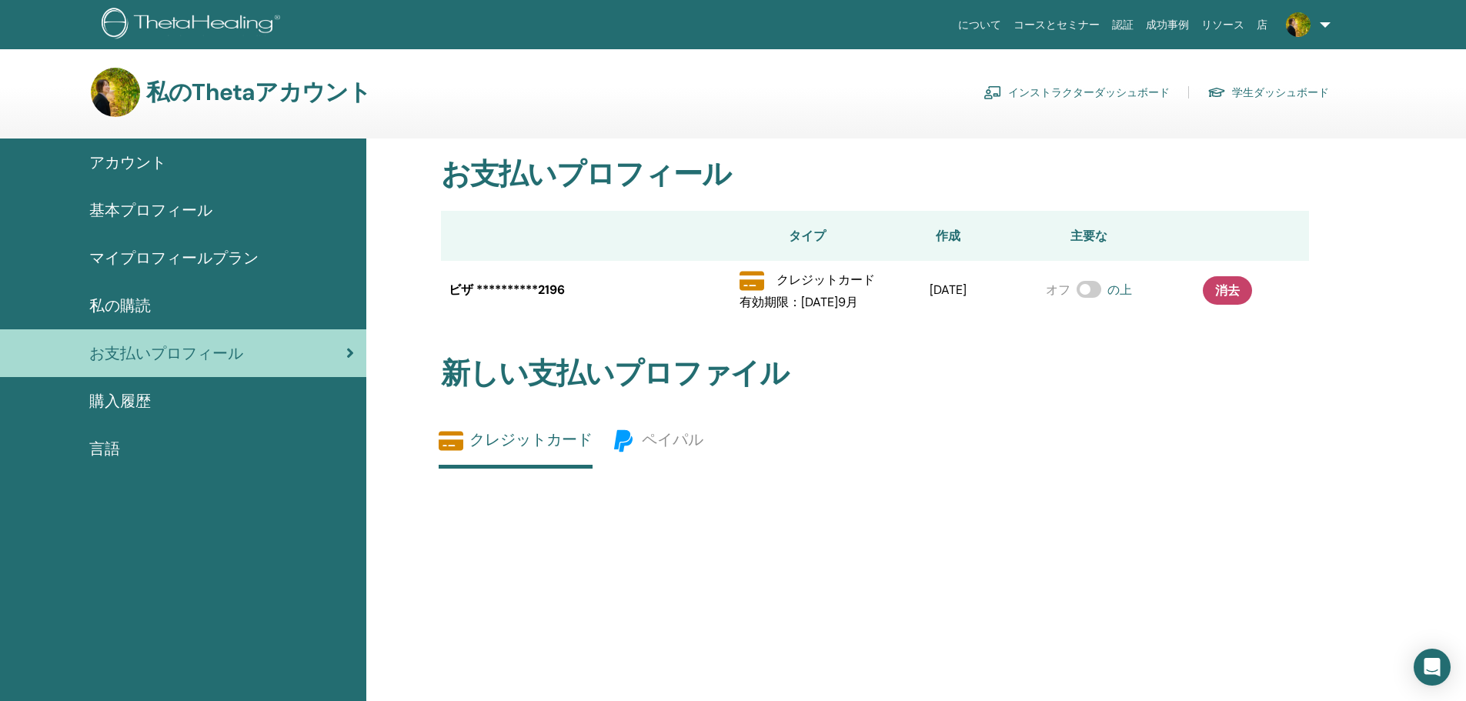
click at [157, 406] on div "購入履歴" at bounding box center [183, 400] width 342 height 23
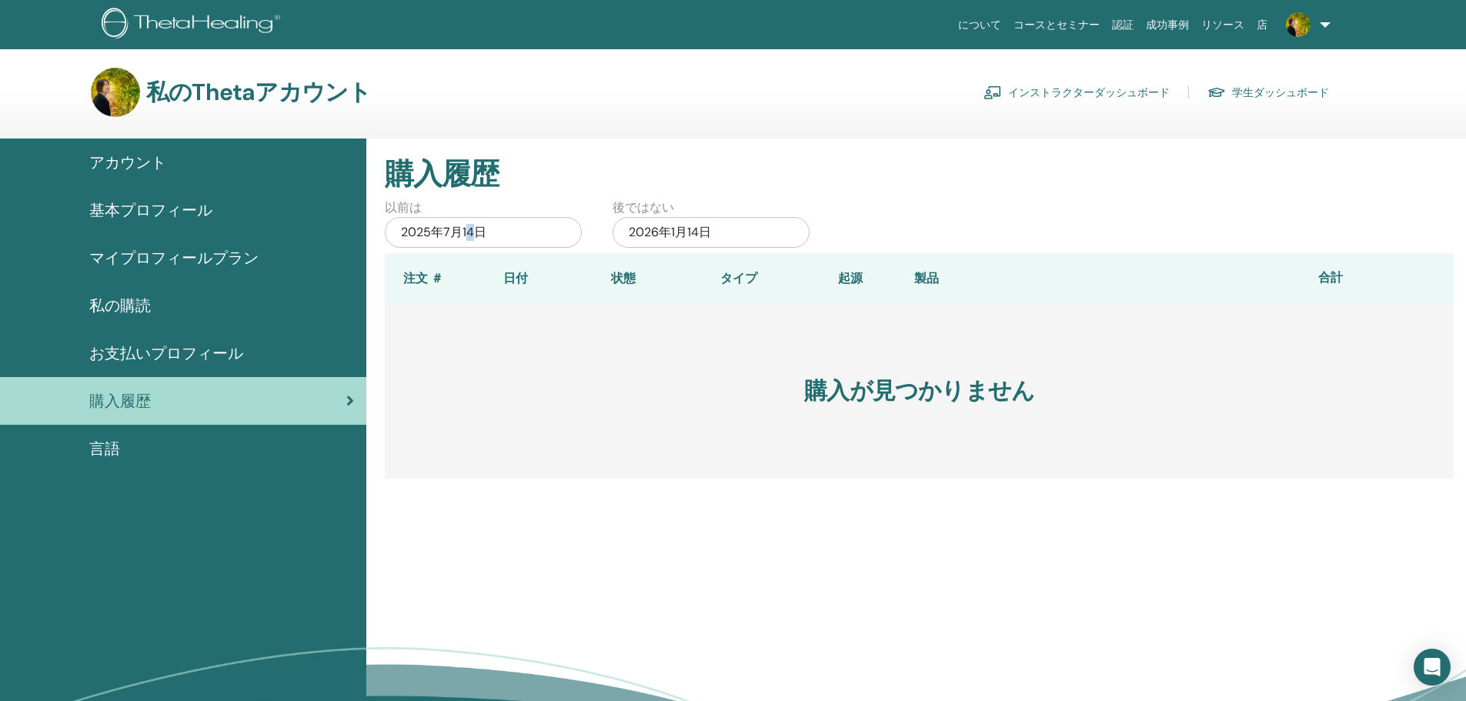
click at [471, 240] on div "2025年7月14日" at bounding box center [483, 232] width 197 height 31
click at [784, 552] on div "購入履歴 以前は [DATE][DATE]ではない [DATE] 注文 ＃ 日付 状態 タイプ 起源 製品 合計 購入が見つかりません" at bounding box center [916, 470] width 1100 height 663
click at [1104, 78] on div "私のThetaアカウント インストラクターダッシュボード 学生ダッシュボード" at bounding box center [710, 92] width 1239 height 49
click at [1104, 86] on font "インストラクターダッシュボード" at bounding box center [1089, 92] width 162 height 15
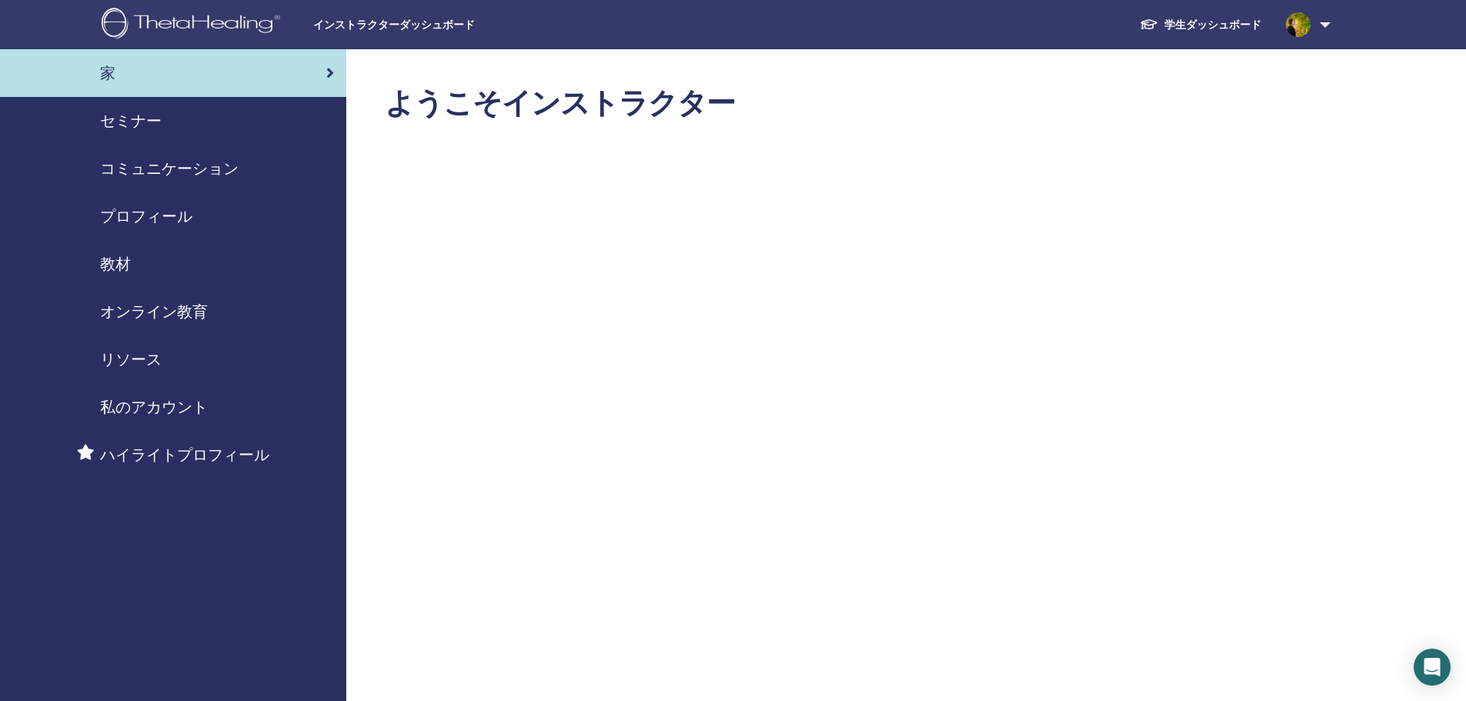
click at [154, 120] on font "セミナー" at bounding box center [131, 121] width 62 height 20
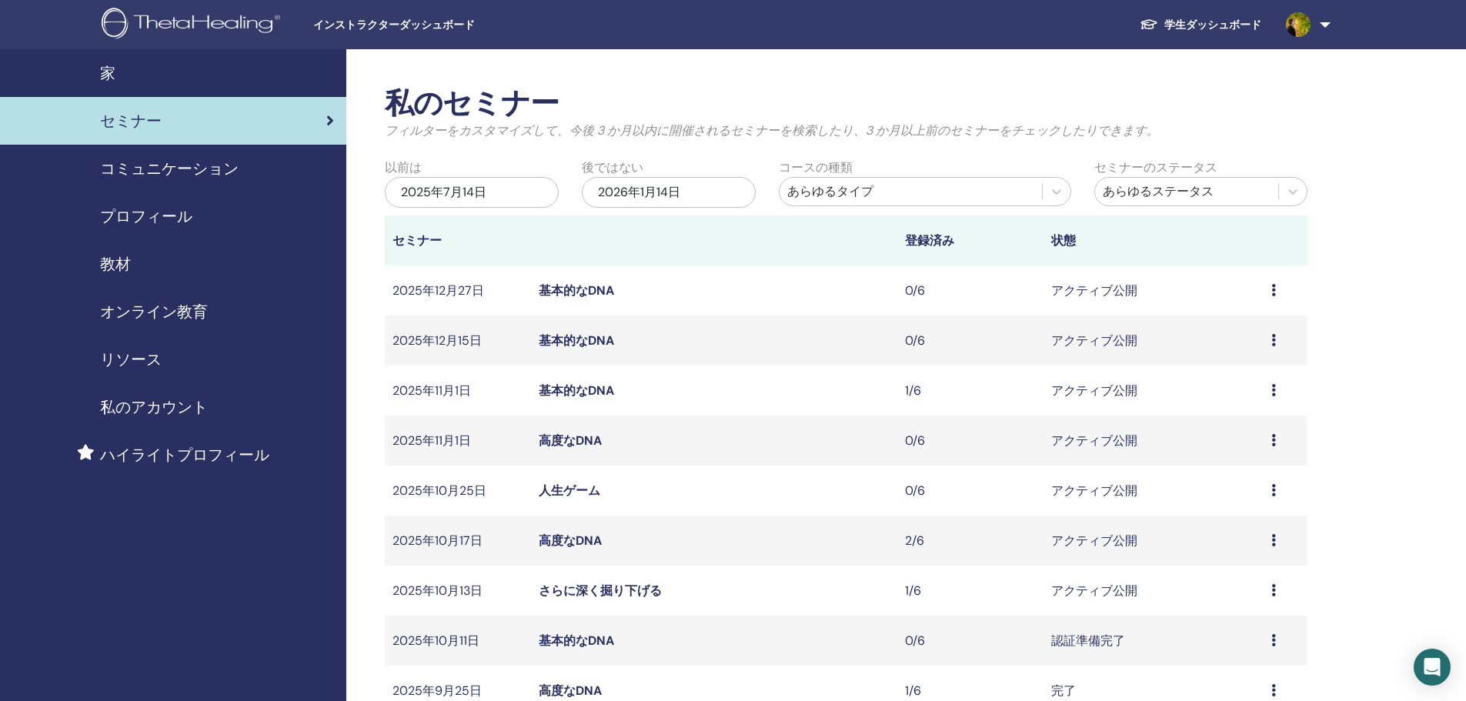
click at [142, 402] on font "私のアカウント" at bounding box center [154, 407] width 108 height 20
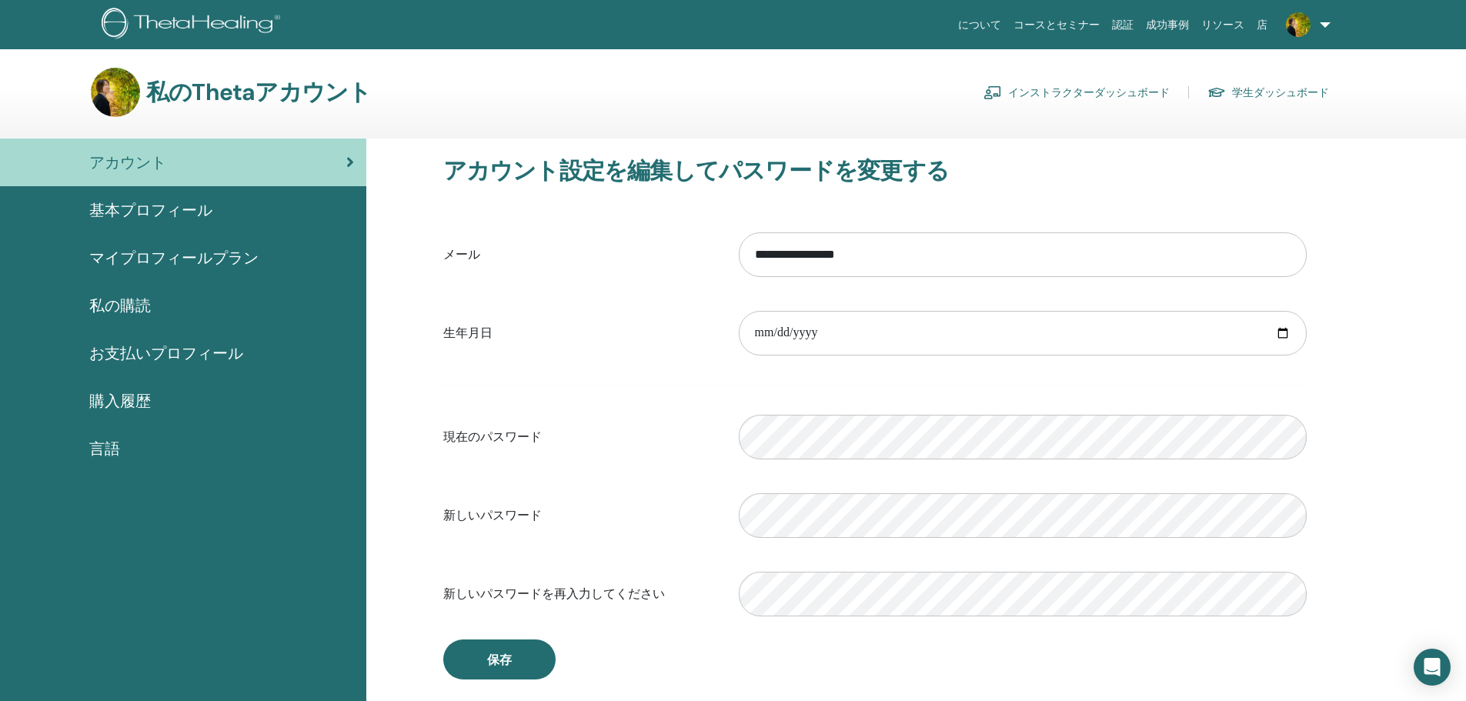
click at [1311, 32] on link at bounding box center [1305, 24] width 63 height 49
click at [1280, 338] on font "私のThetaアカウント" at bounding box center [1274, 340] width 104 height 14
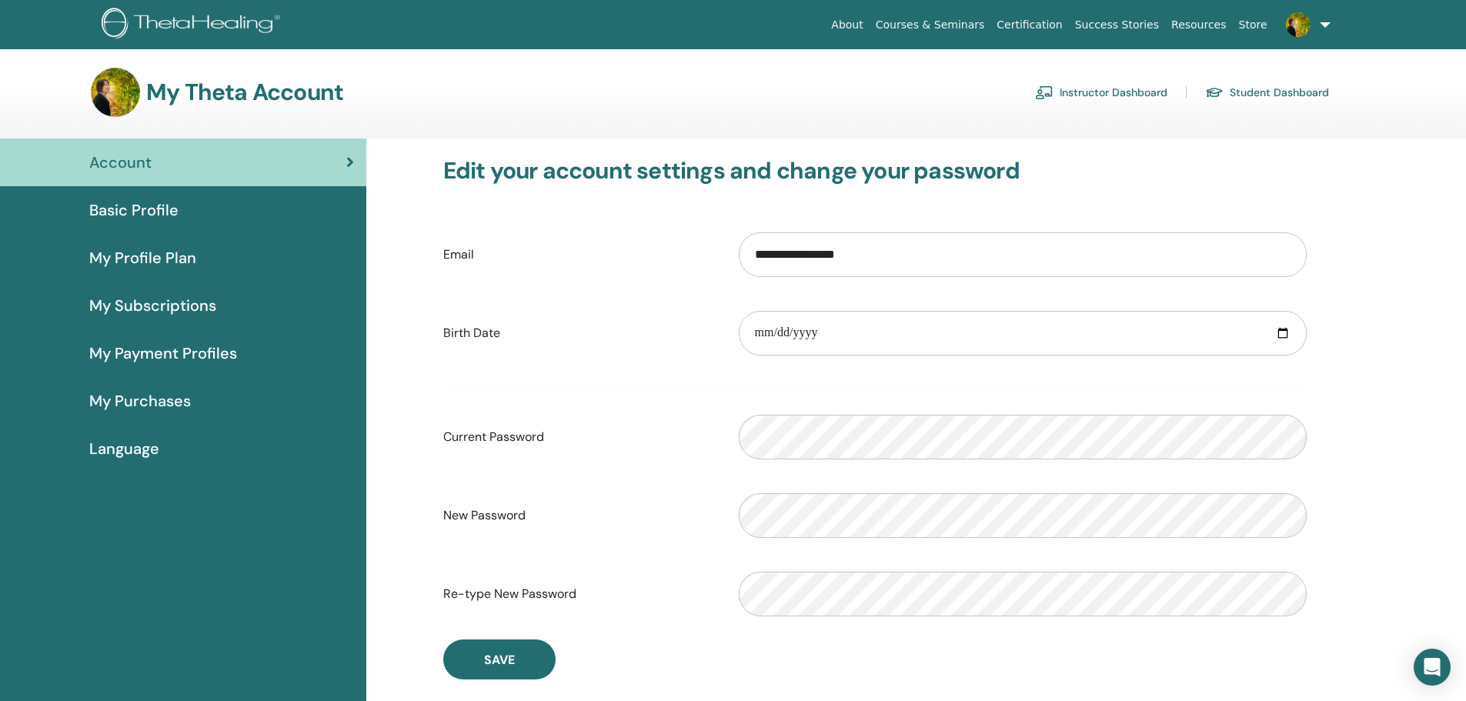
click at [1311, 32] on link at bounding box center [1305, 24] width 63 height 49
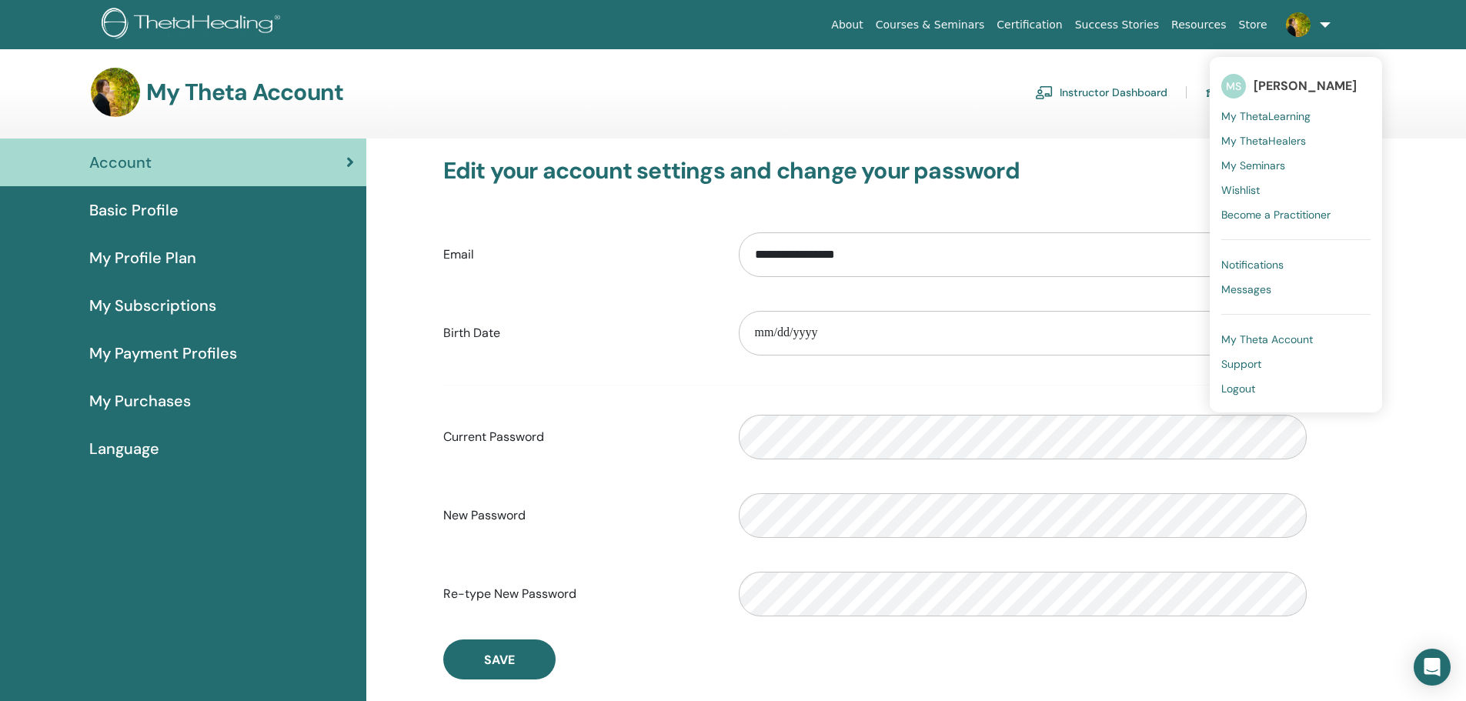
click at [1261, 169] on span "My Seminars" at bounding box center [1254, 166] width 64 height 14
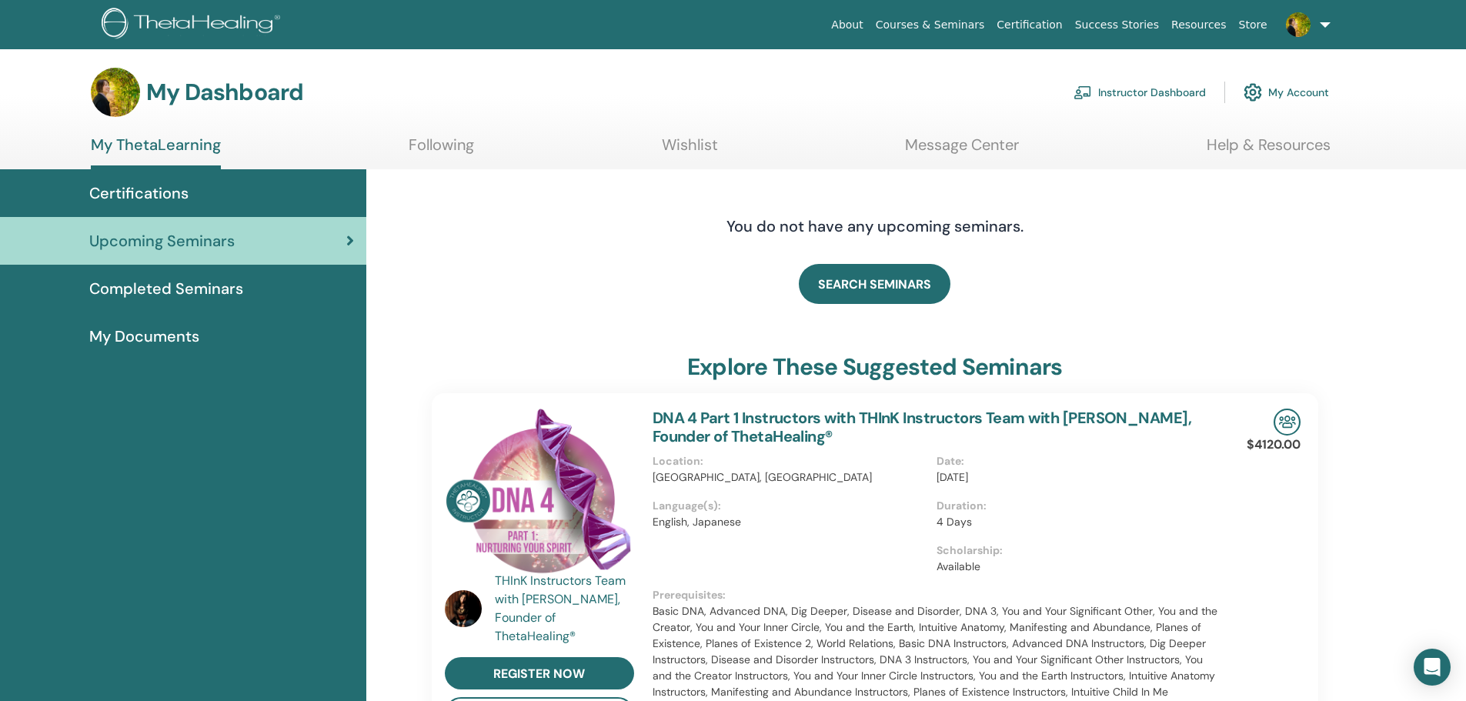
click at [170, 202] on span "Certifications" at bounding box center [138, 193] width 99 height 23
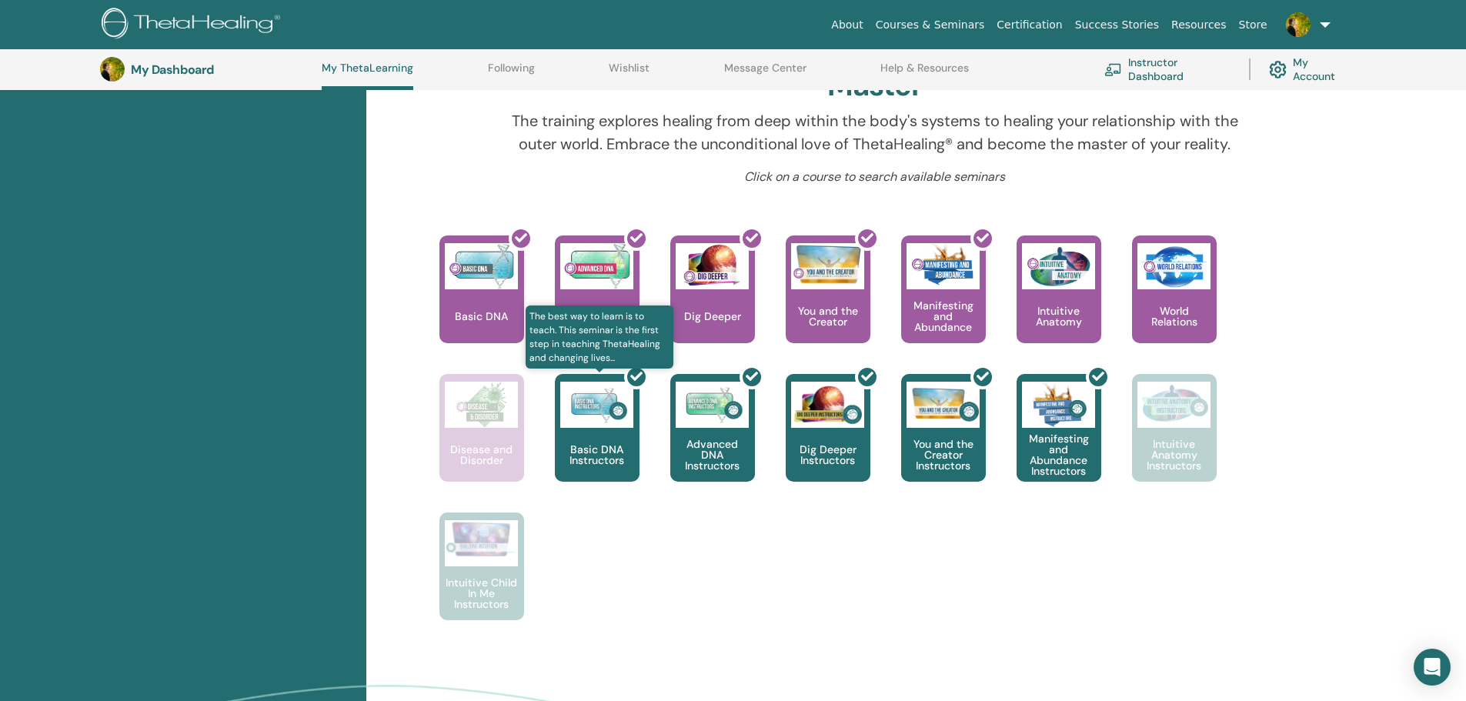
scroll to position [426, 0]
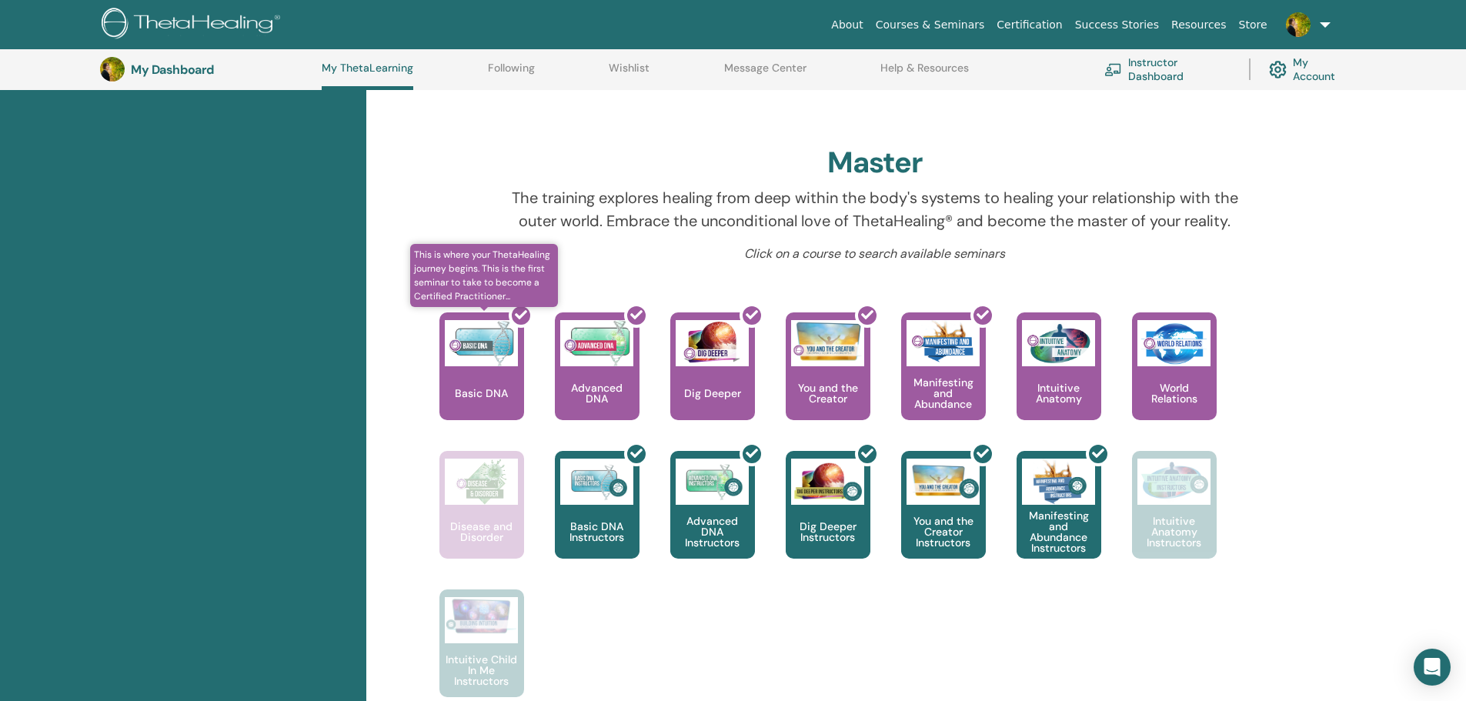
click at [458, 375] on div at bounding box center [491, 372] width 85 height 139
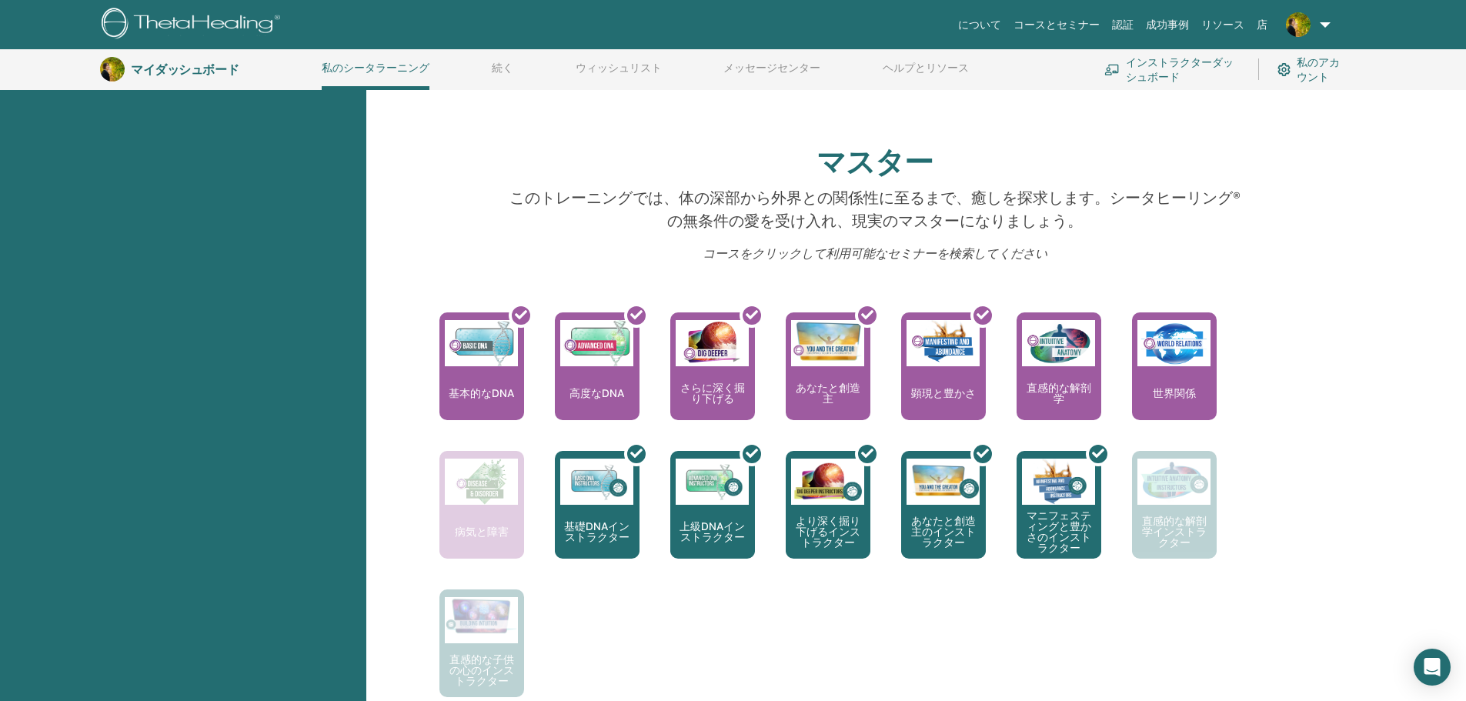
scroll to position [657, 0]
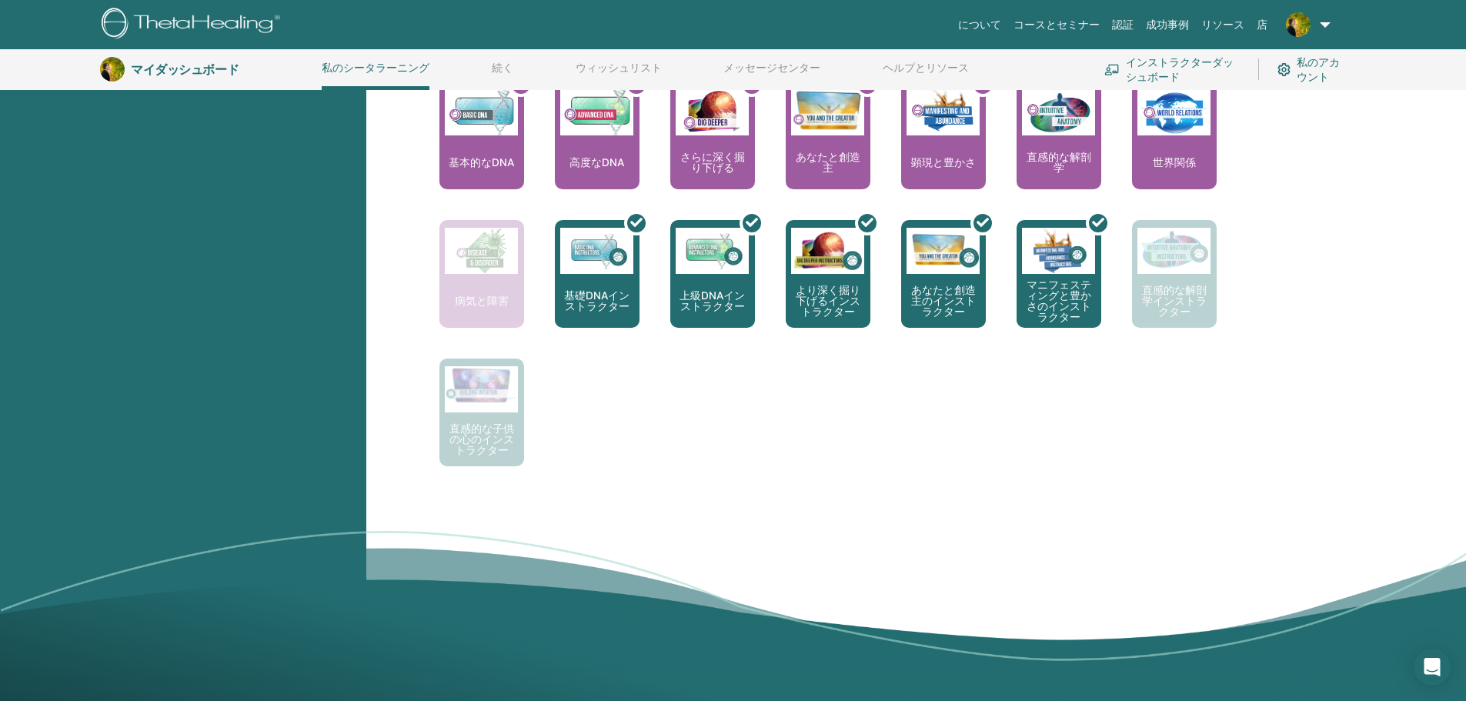
click at [870, 483] on div "ここからシータヒーリングの旅が始まります。認定プラクティショナーになるための最初のセミナーです… 基本的なDNA ベーシックDNAを修了後に受講できるセミナー…" at bounding box center [864, 290] width 910 height 416
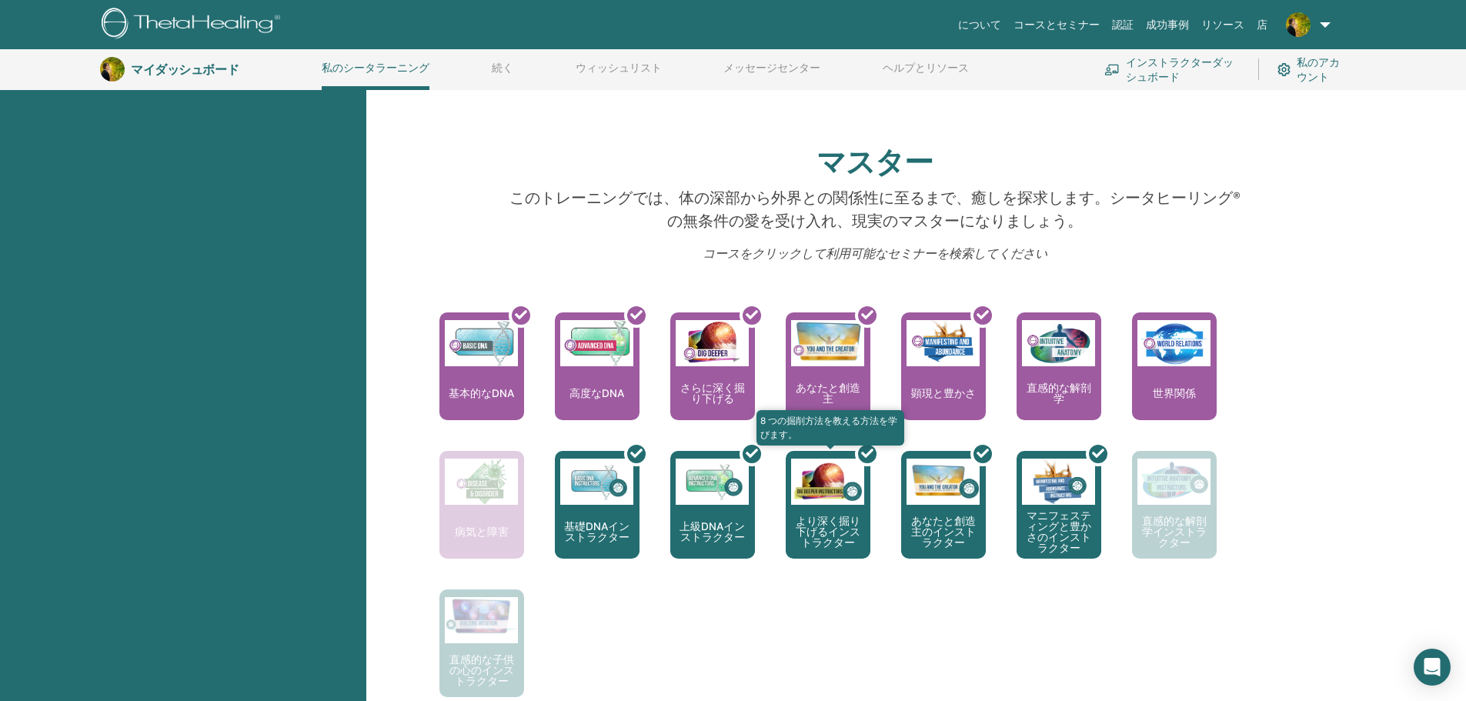
scroll to position [195, 0]
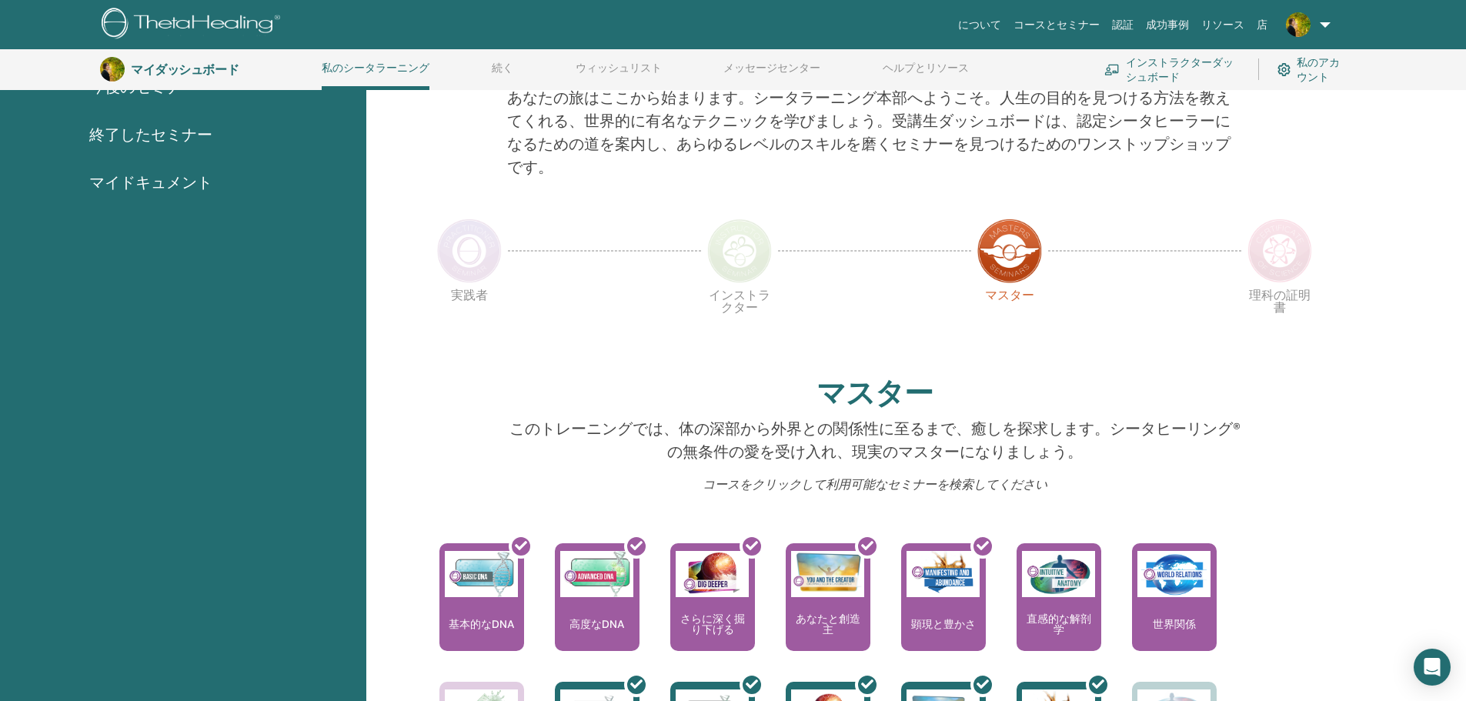
click at [944, 479] on font "コースをクリックして利用可能なセミナーを検索してください" at bounding box center [875, 484] width 345 height 16
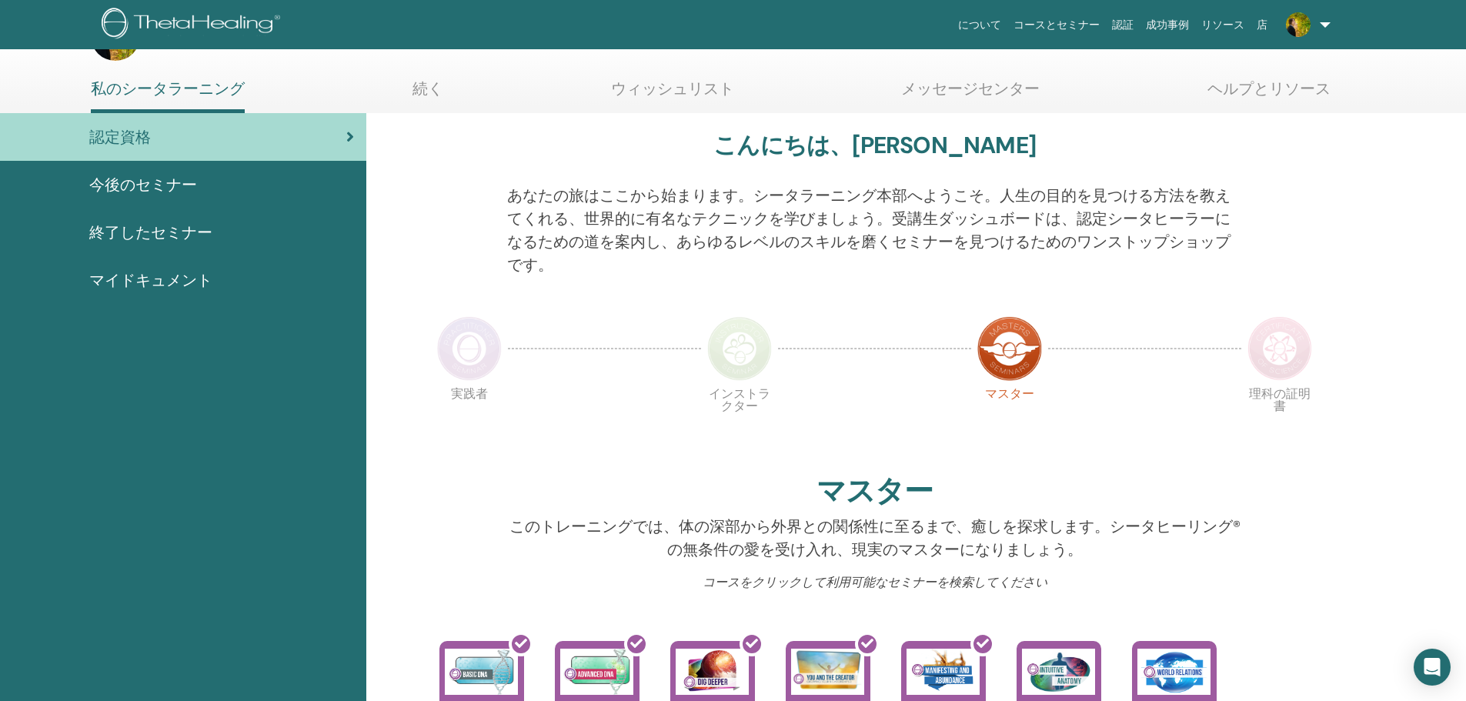
scroll to position [0, 0]
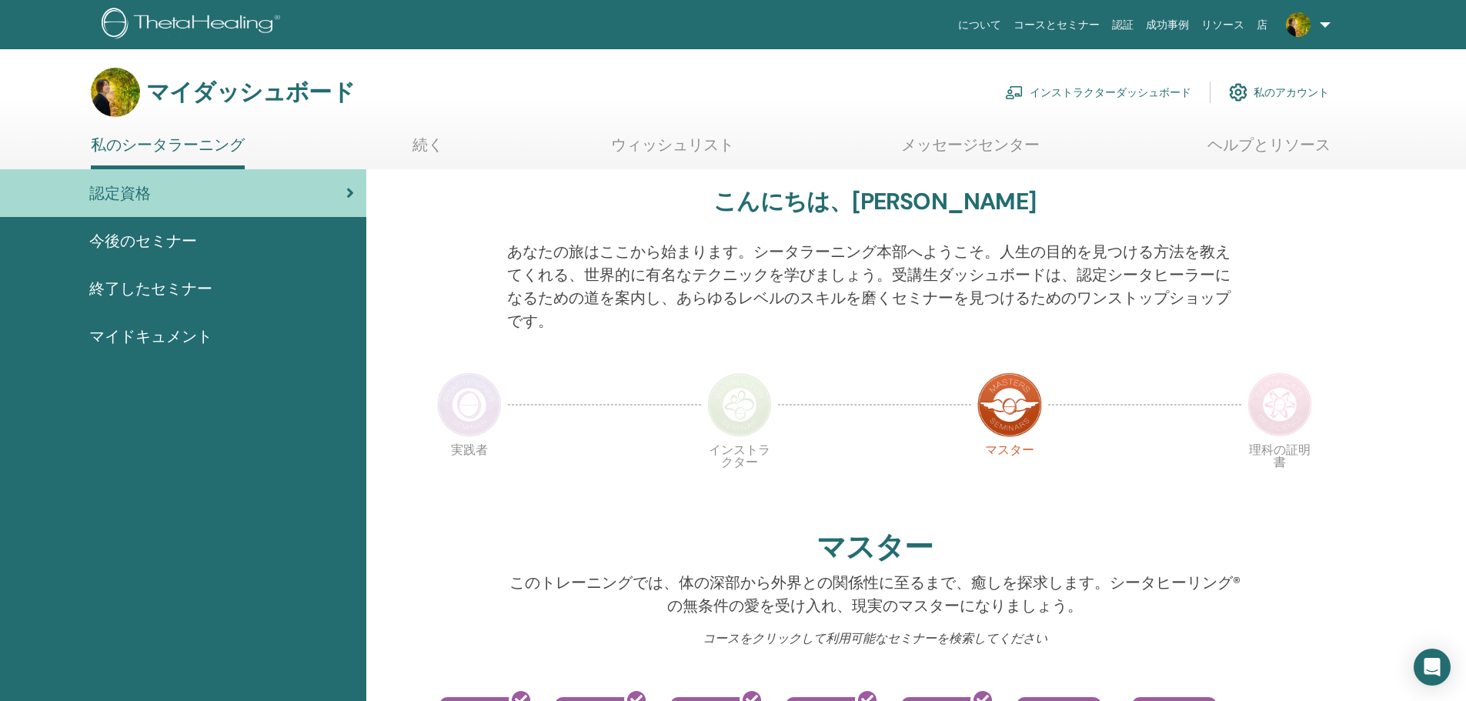
drag, startPoint x: 265, startPoint y: 501, endPoint x: 276, endPoint y: 488, distance: 17.5
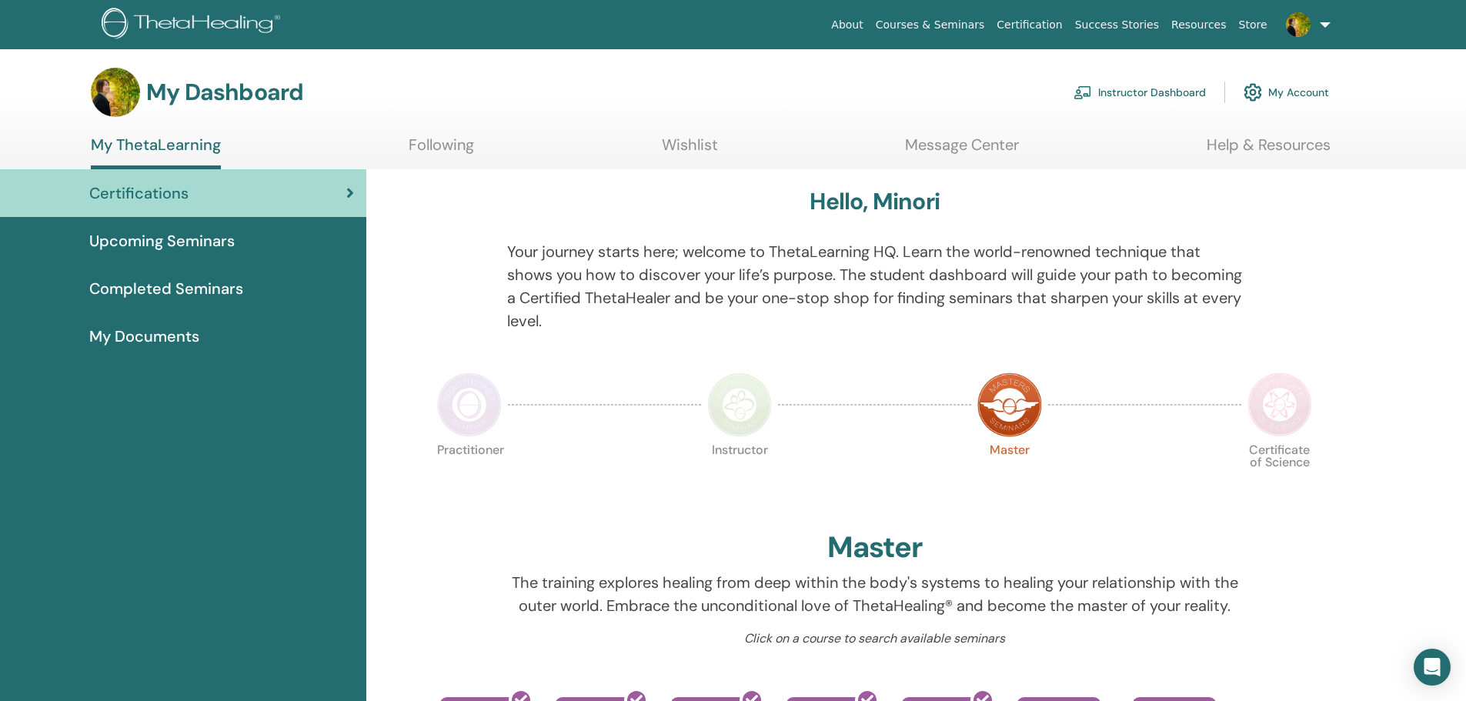
click at [175, 286] on span "Completed Seminars" at bounding box center [166, 288] width 154 height 23
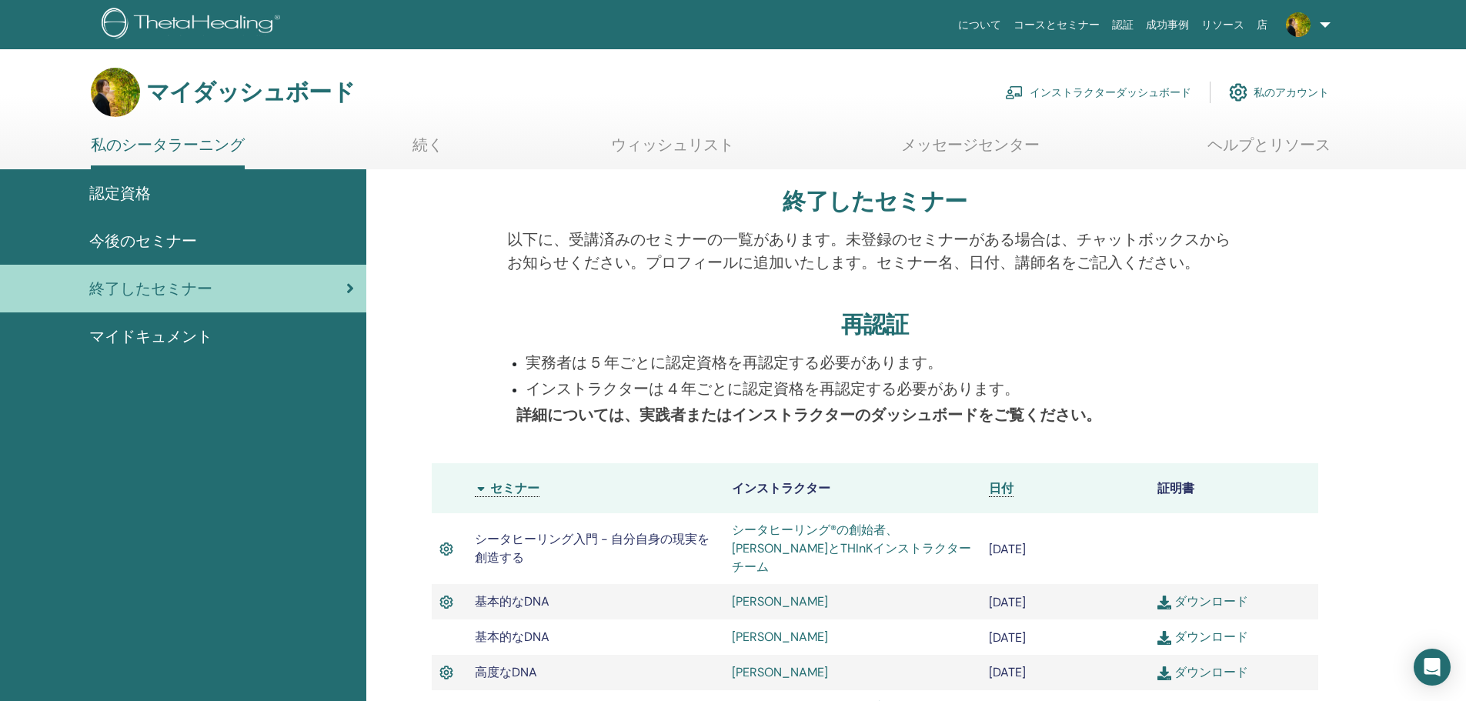
click at [1135, 95] on font "インストラクターダッシュボード" at bounding box center [1111, 93] width 162 height 14
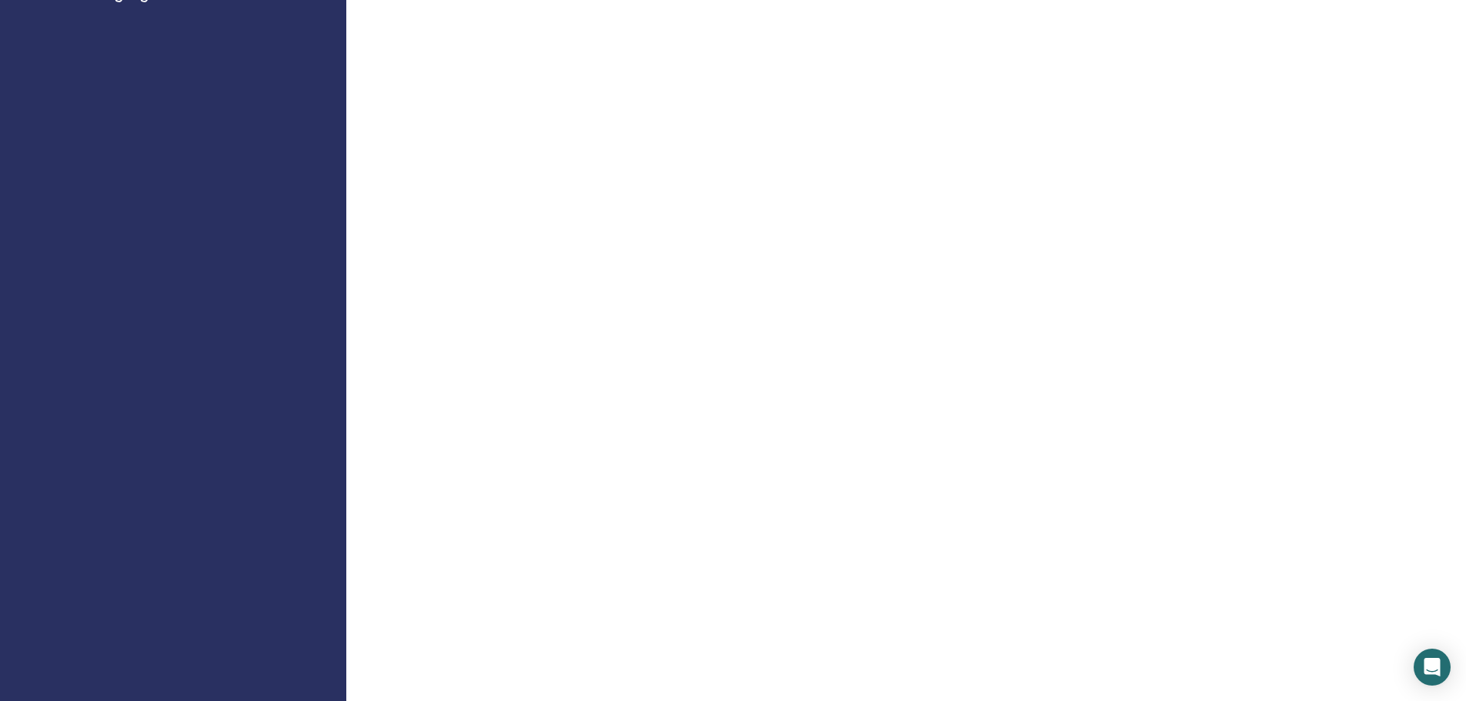
scroll to position [154, 0]
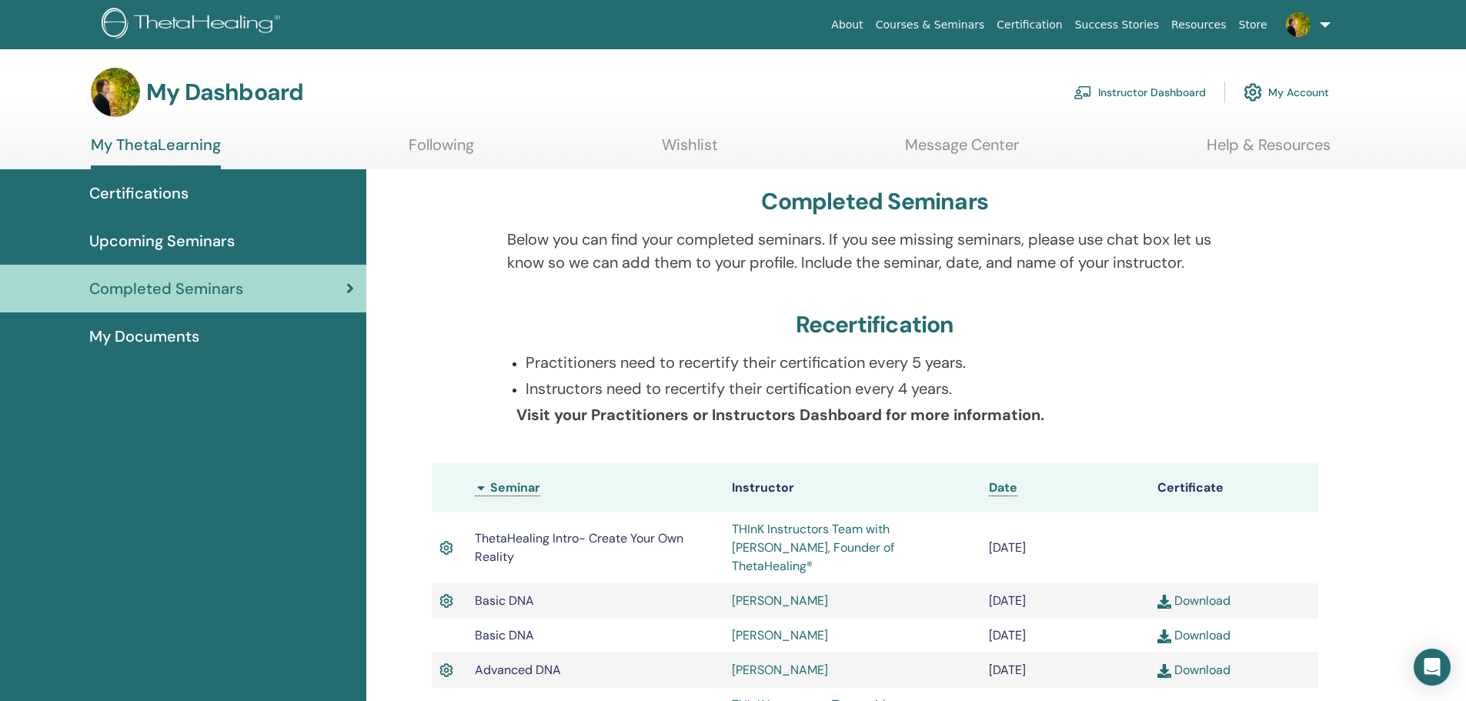
click at [193, 235] on span "Upcoming Seminars" at bounding box center [161, 240] width 145 height 23
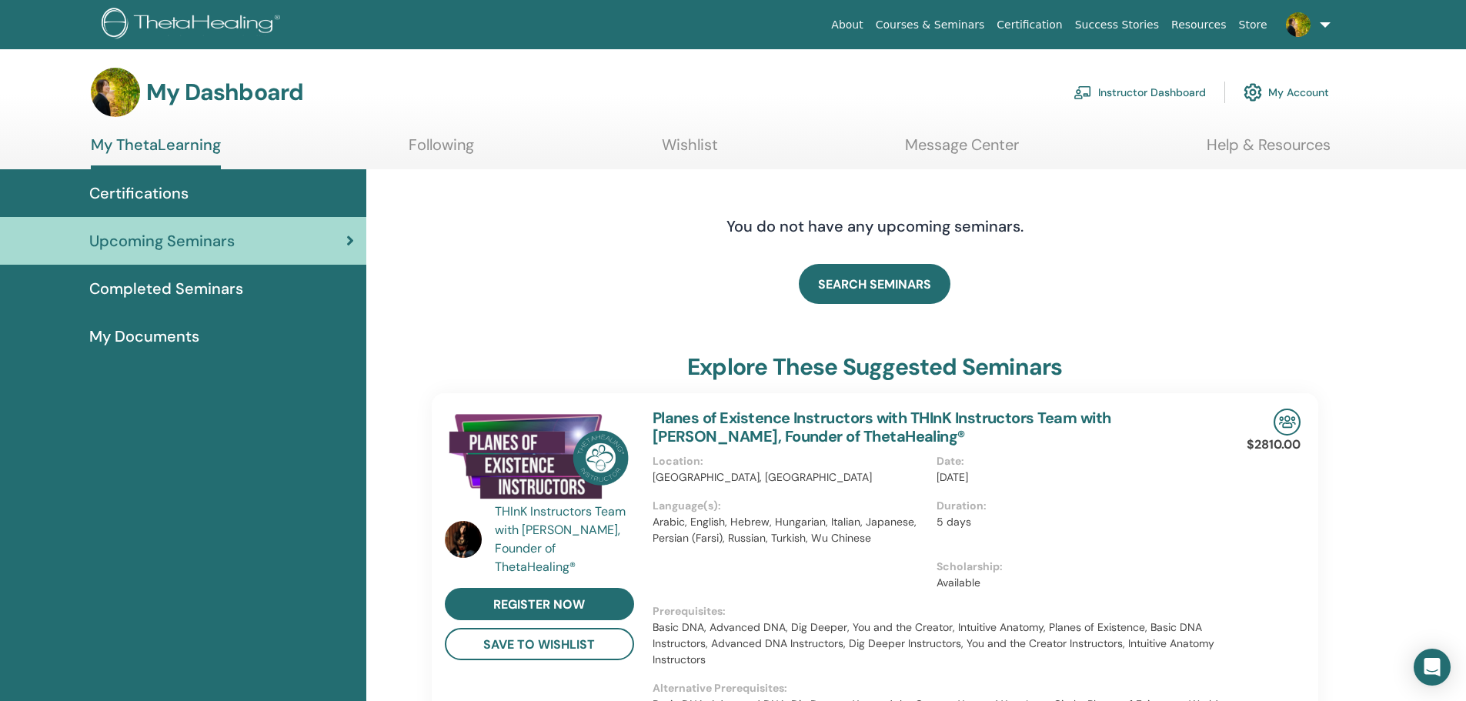
click at [191, 289] on span "Completed Seminars" at bounding box center [166, 288] width 154 height 23
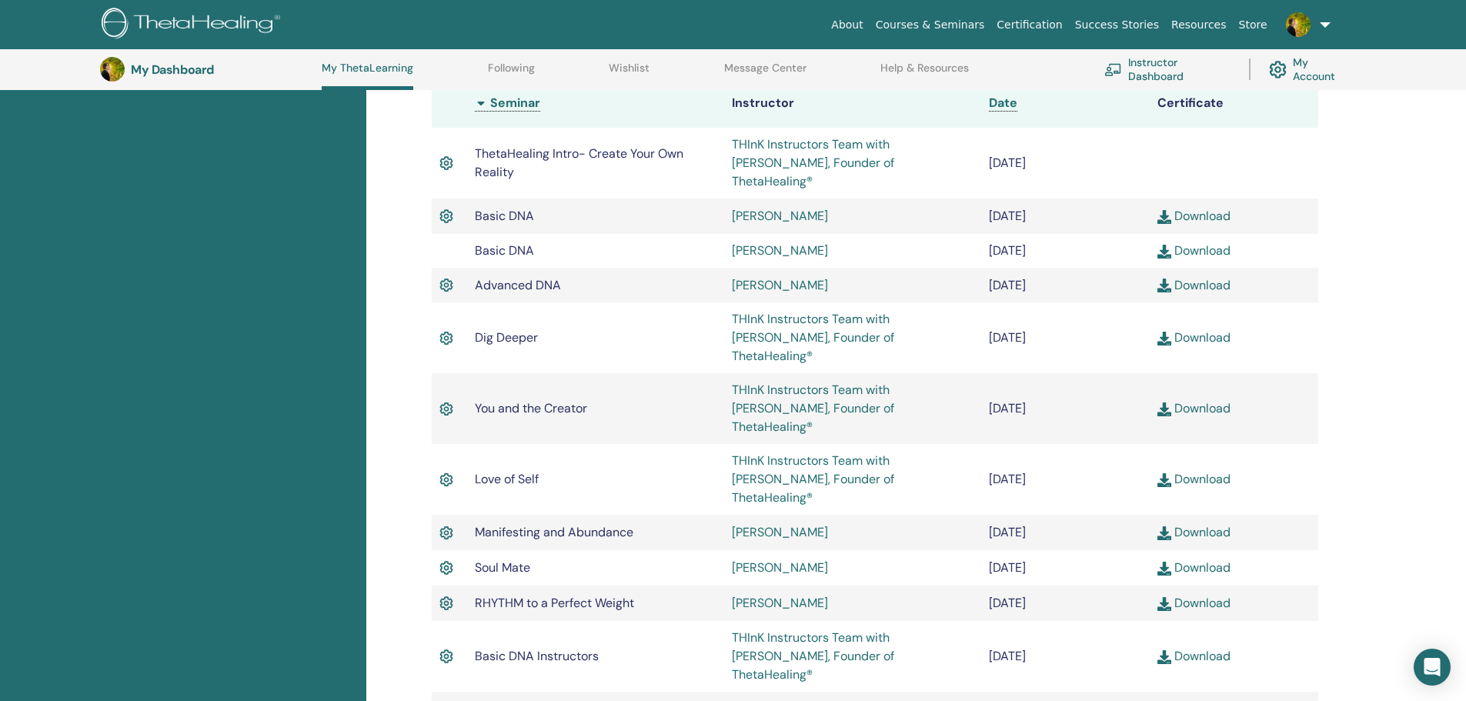
scroll to position [272, 0]
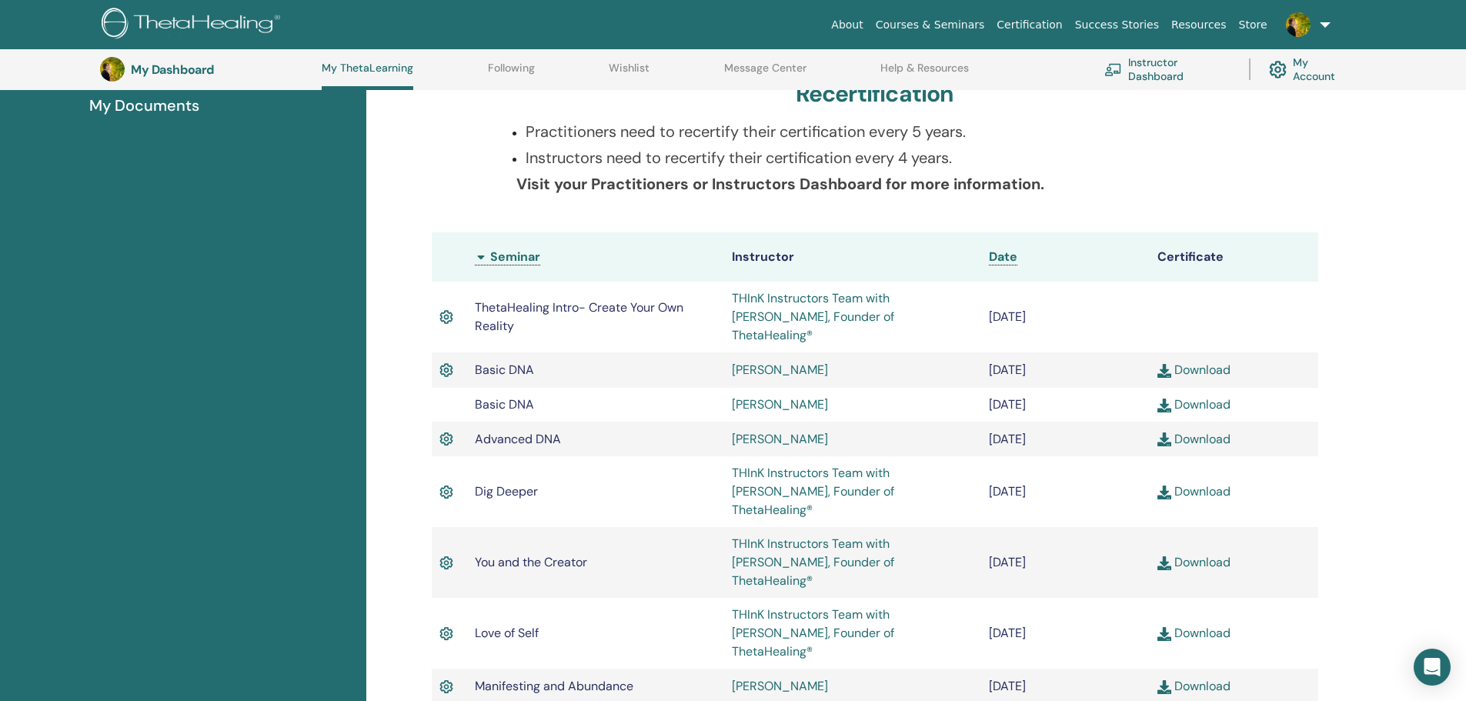
click at [449, 307] on img at bounding box center [447, 317] width 14 height 20
click at [1291, 23] on img at bounding box center [1298, 24] width 25 height 25
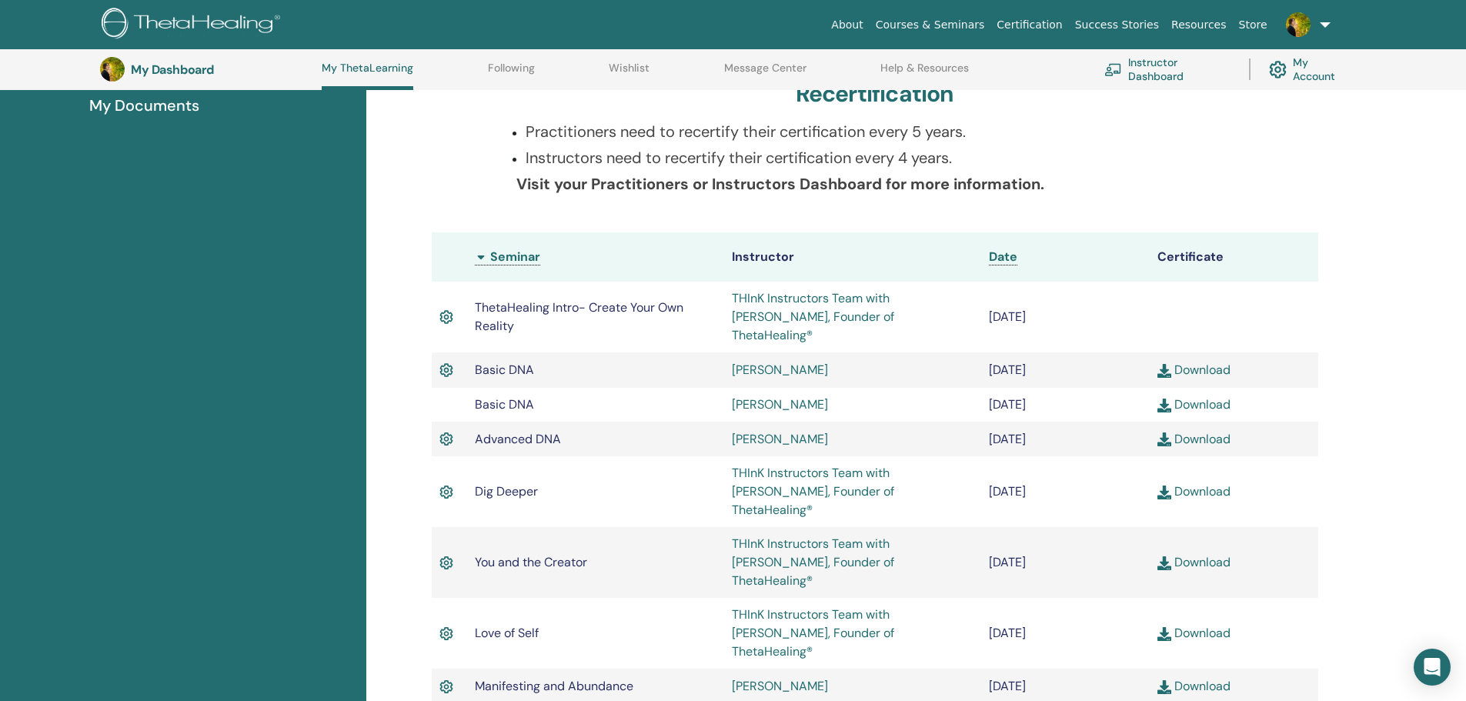
scroll to position [0, 0]
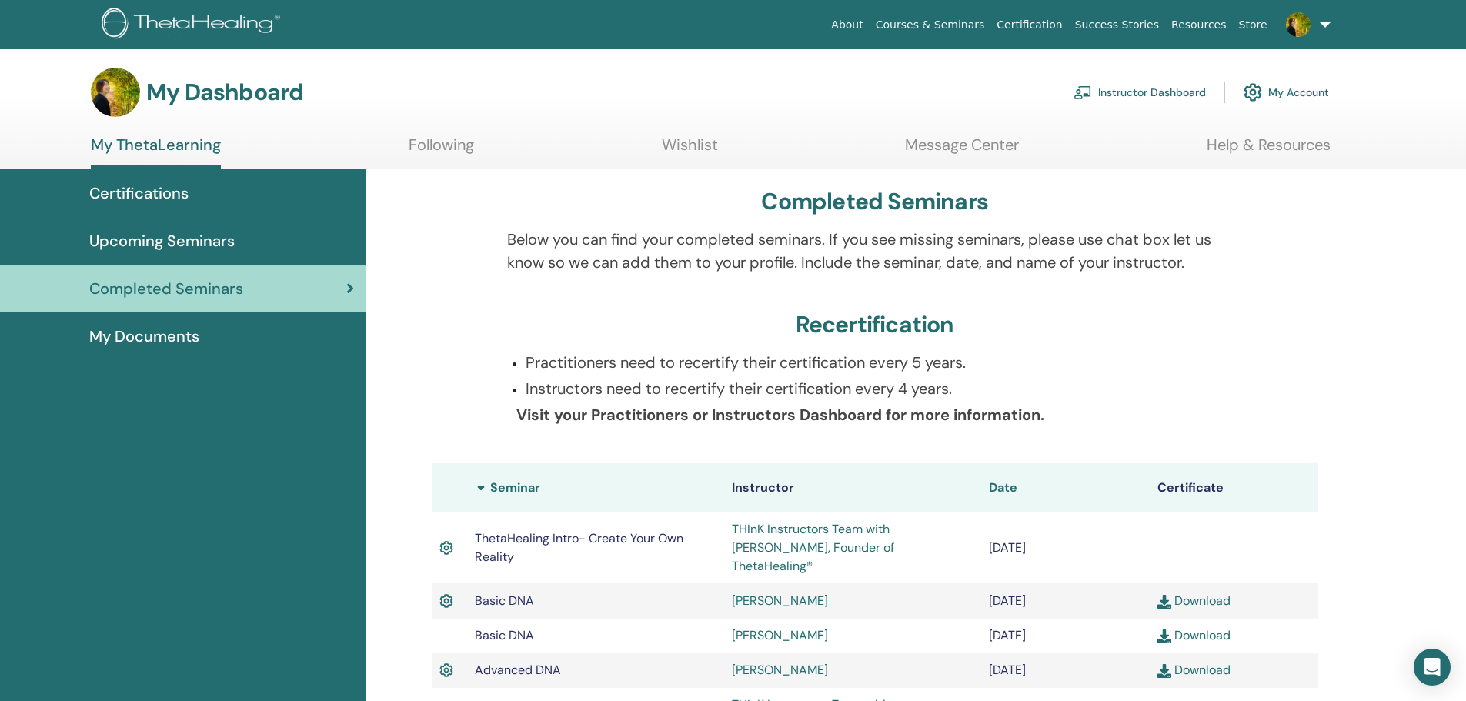
click at [1248, 127] on section "My Dashboard Instructor Dashboard My Account My ThetaLearning Following Wishlis…" at bounding box center [733, 119] width 1466 height 102
click at [1243, 139] on link "Help & Resources" at bounding box center [1269, 150] width 124 height 30
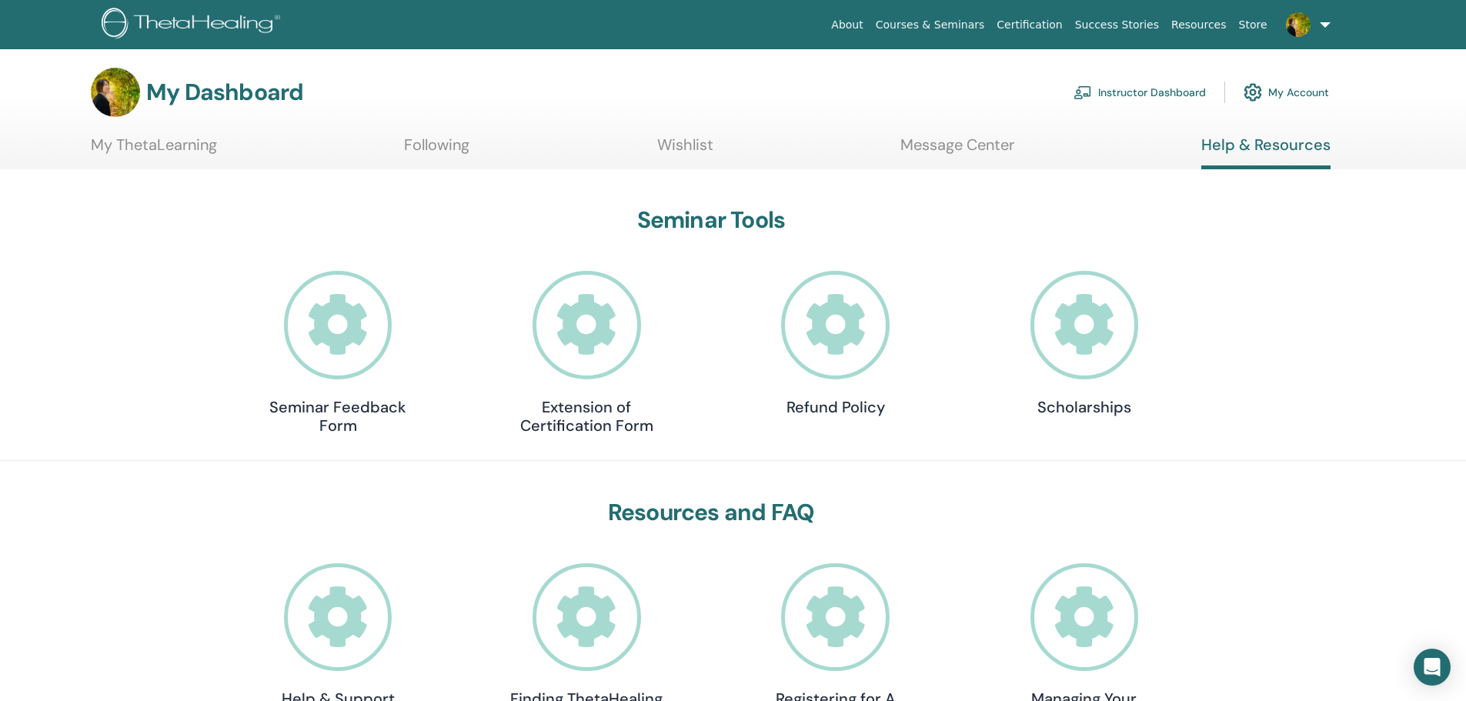
click at [964, 142] on link "Message Center" at bounding box center [958, 150] width 114 height 30
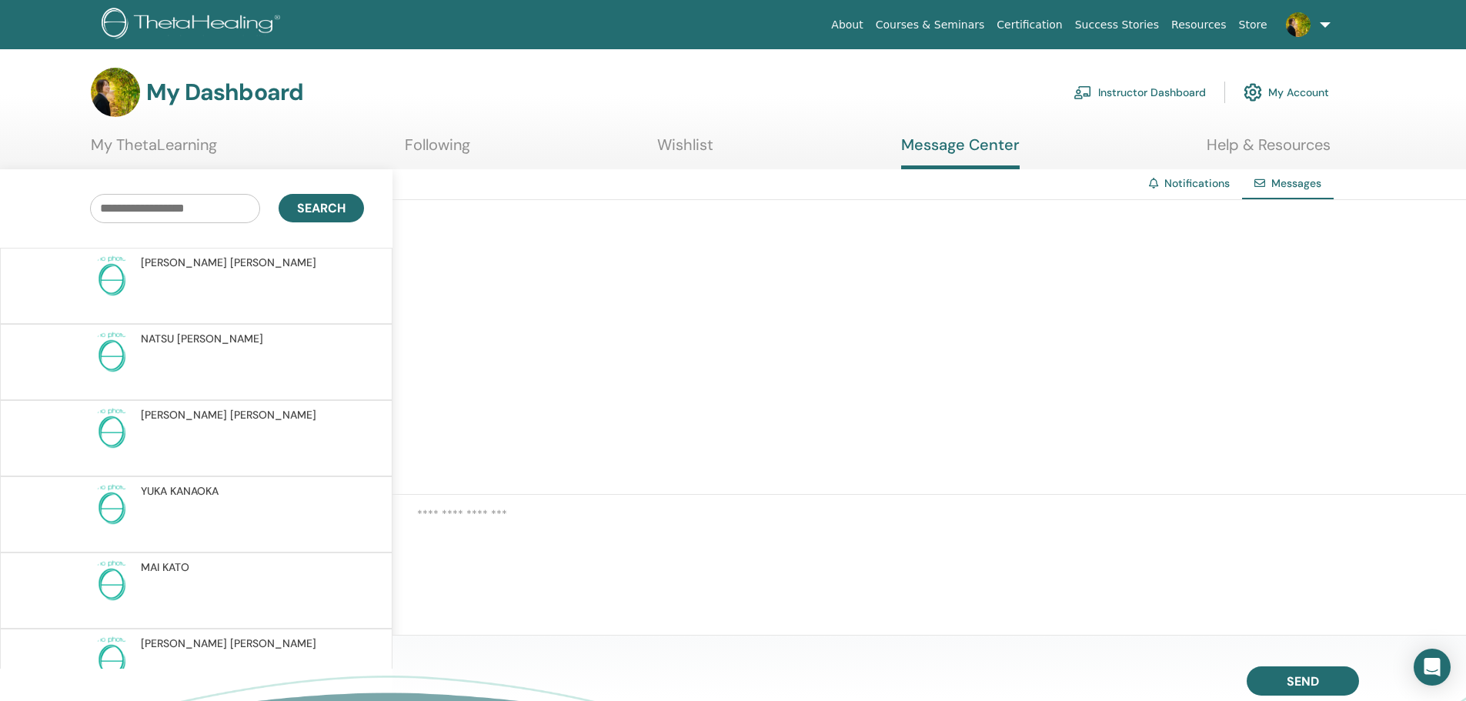
click at [702, 150] on link "Wishlist" at bounding box center [685, 150] width 56 height 30
